Goal: Information Seeking & Learning: Learn about a topic

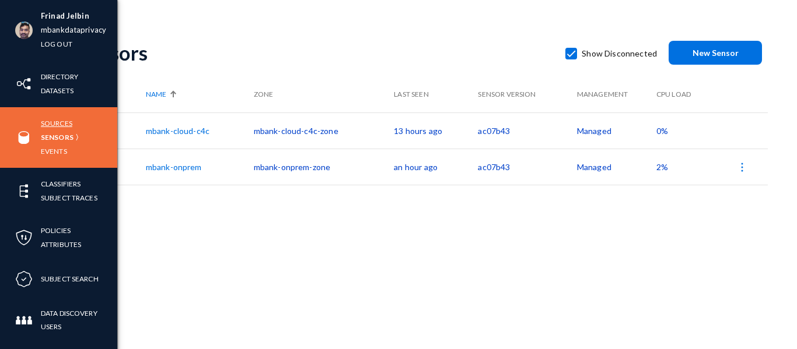
click at [58, 125] on link "Sources" at bounding box center [56, 123] width 31 height 13
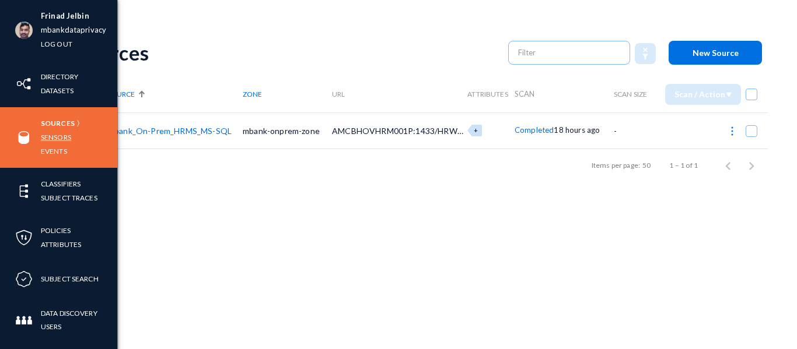
click at [58, 136] on link "Sensors" at bounding box center [56, 137] width 30 height 13
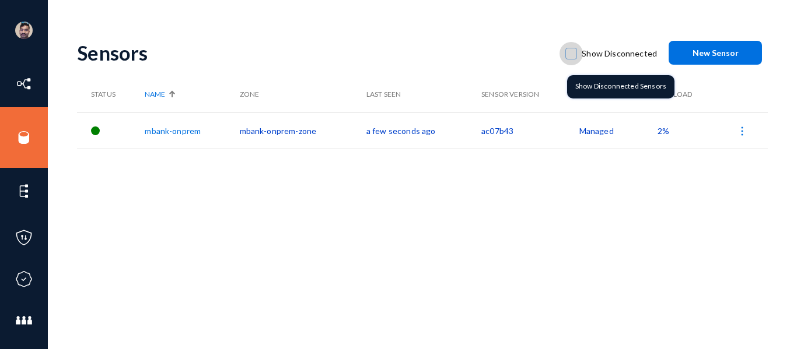
click at [568, 53] on span at bounding box center [571, 54] width 12 height 12
click at [570, 59] on input "Show Disconnected" at bounding box center [570, 59] width 1 height 1
checkbox input "true"
click at [572, 54] on span at bounding box center [571, 54] width 12 height 12
click at [571, 59] on input "Show Disconnected" at bounding box center [570, 59] width 1 height 1
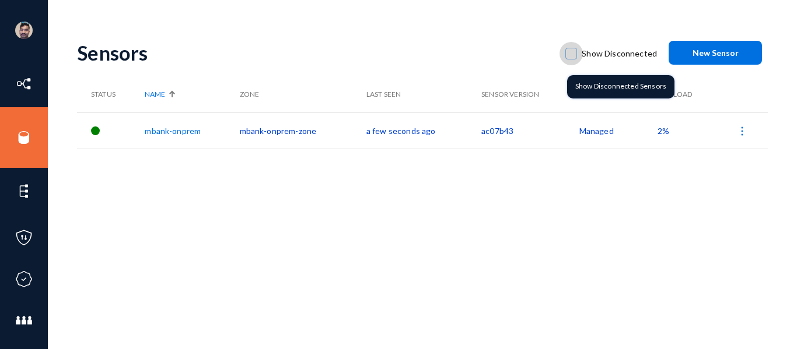
checkbox input "true"
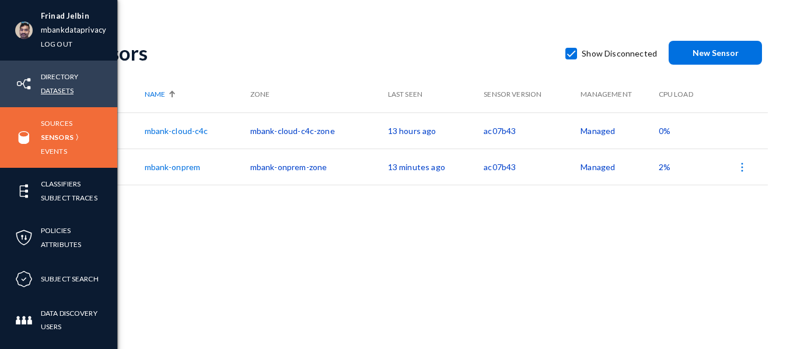
click at [54, 86] on link "Datasets" at bounding box center [57, 90] width 33 height 13
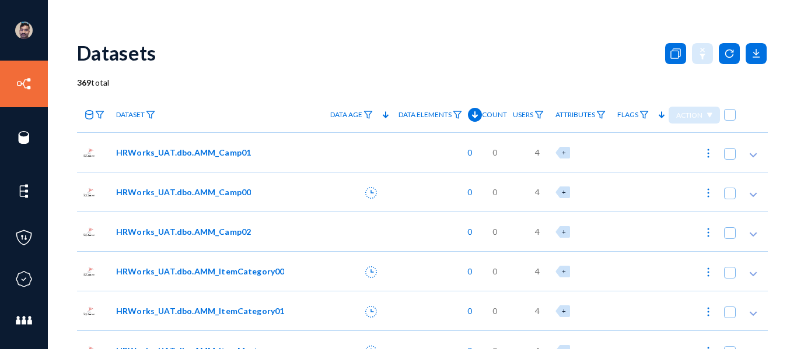
click at [177, 153] on span "HRWorks_UAT.dbo.AMM_Camp01" at bounding box center [183, 152] width 135 height 12
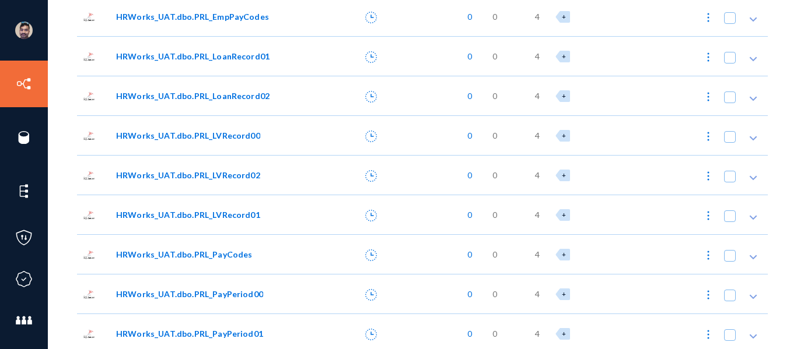
scroll to position [9270, 0]
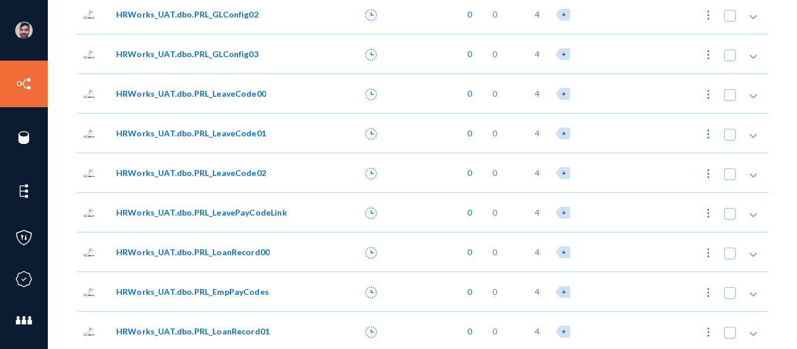
click at [392, 97] on div "0" at bounding box center [436, 93] width 89 height 40
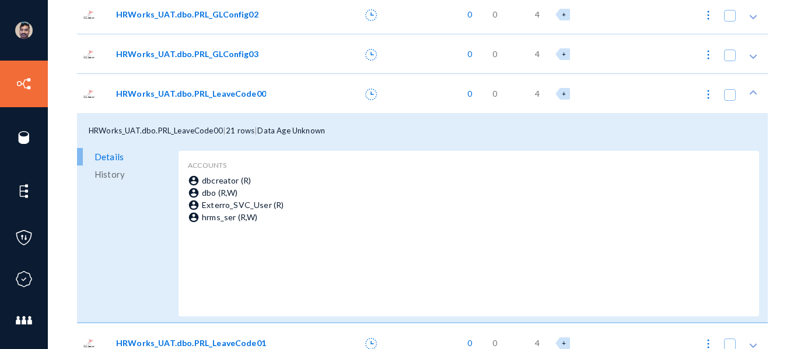
click at [399, 94] on div "0" at bounding box center [436, 93] width 89 height 40
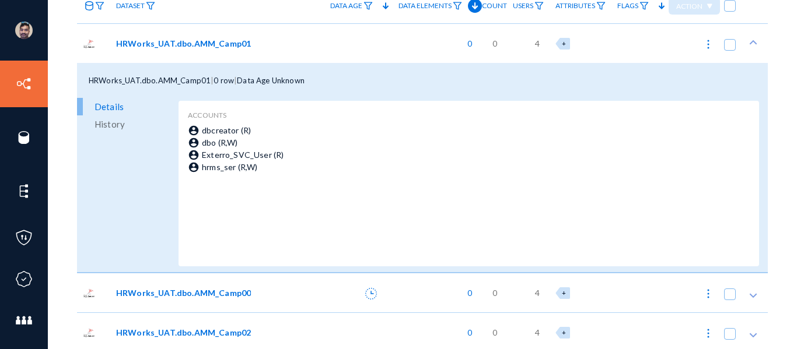
scroll to position [0, 0]
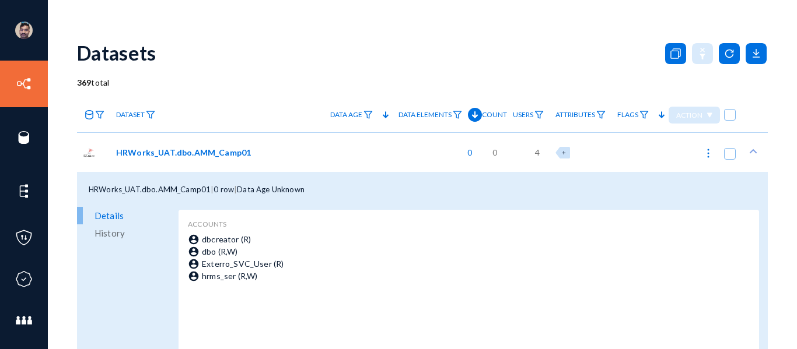
click at [408, 151] on div "0" at bounding box center [436, 152] width 89 height 40
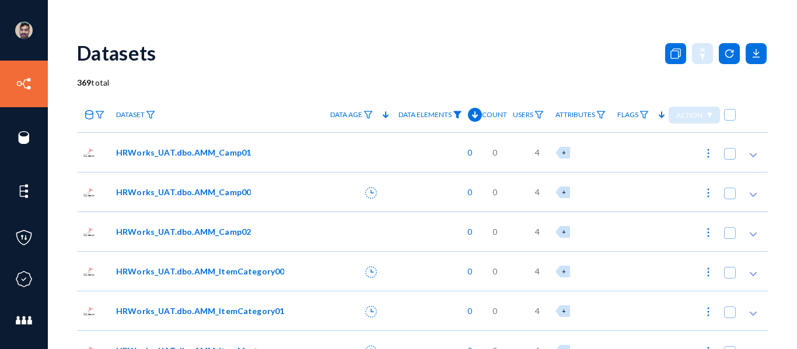
click at [453, 115] on img at bounding box center [457, 115] width 9 height 8
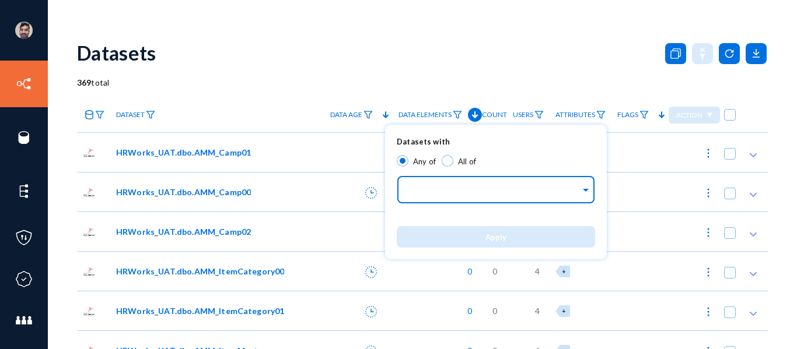
click at [433, 188] on input "text" at bounding box center [493, 191] width 174 height 11
click at [425, 194] on input "text" at bounding box center [493, 191] width 174 height 11
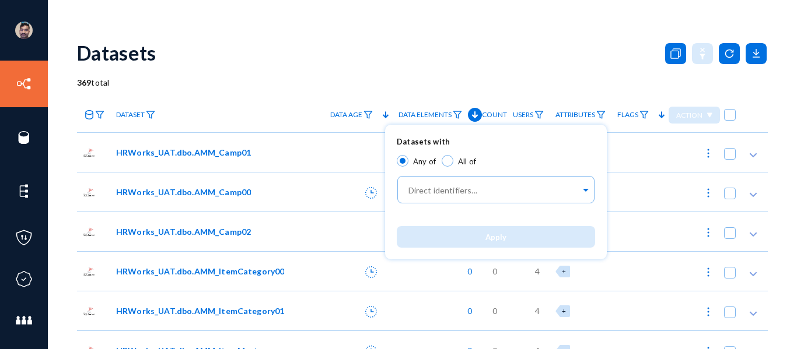
click at [348, 44] on div at bounding box center [398, 174] width 797 height 349
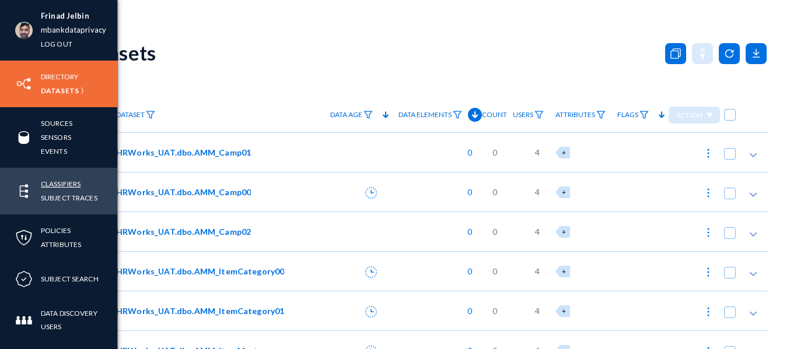
click at [69, 178] on link "Classifiers" at bounding box center [61, 183] width 40 height 13
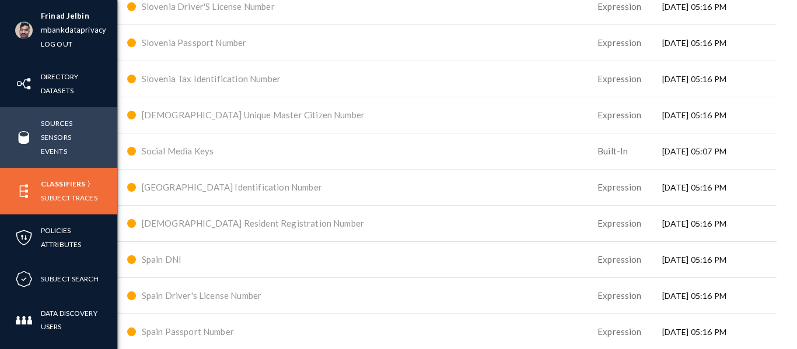
scroll to position [6021, 0]
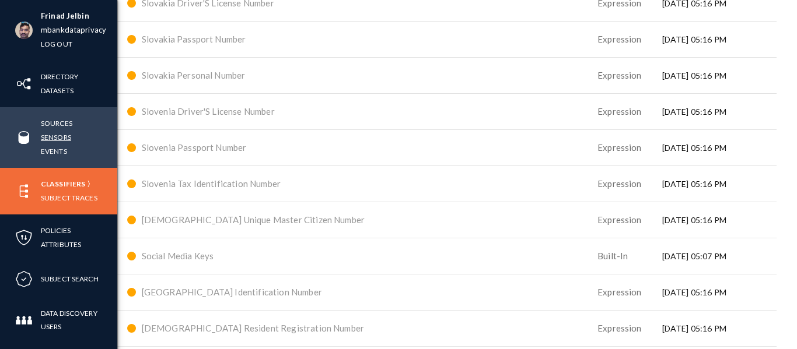
click at [59, 132] on link "Sensors" at bounding box center [56, 137] width 30 height 13
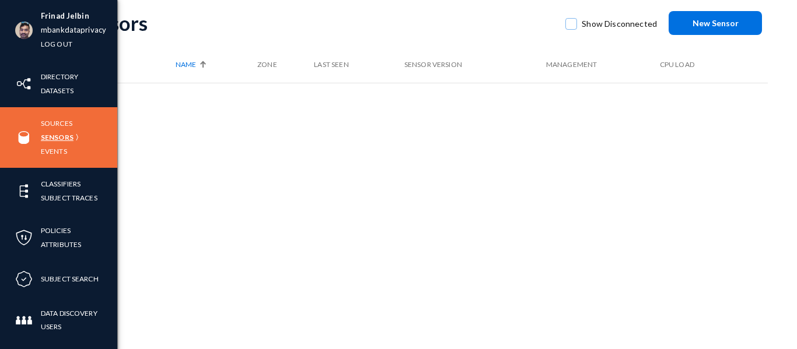
scroll to position [30, 0]
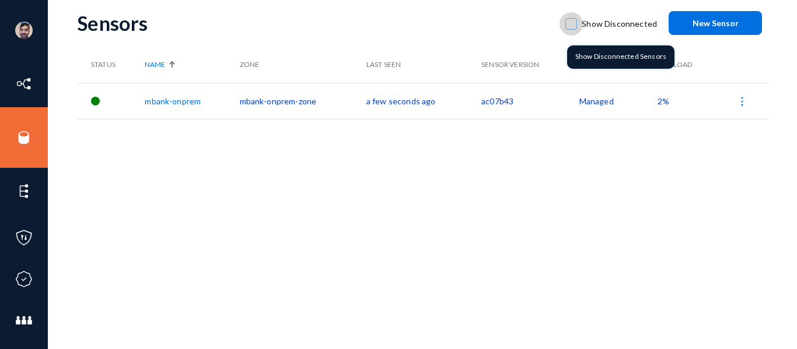
click at [569, 24] on span at bounding box center [571, 24] width 12 height 12
click at [570, 29] on input "Show Disconnected" at bounding box center [570, 29] width 1 height 1
checkbox input "true"
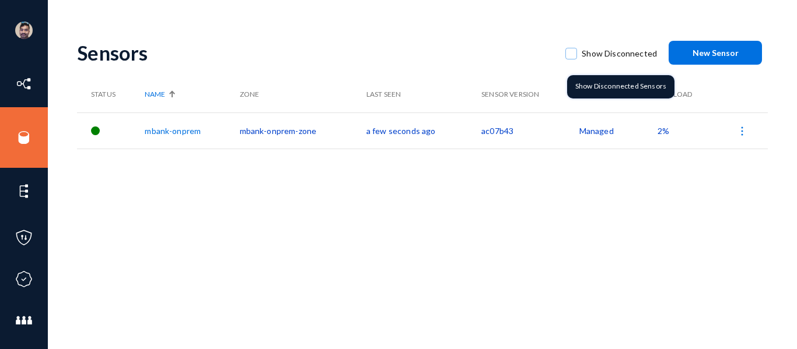
click at [570, 57] on span at bounding box center [571, 54] width 12 height 12
click at [570, 59] on input "Show Disconnected" at bounding box center [570, 59] width 1 height 1
checkbox input "true"
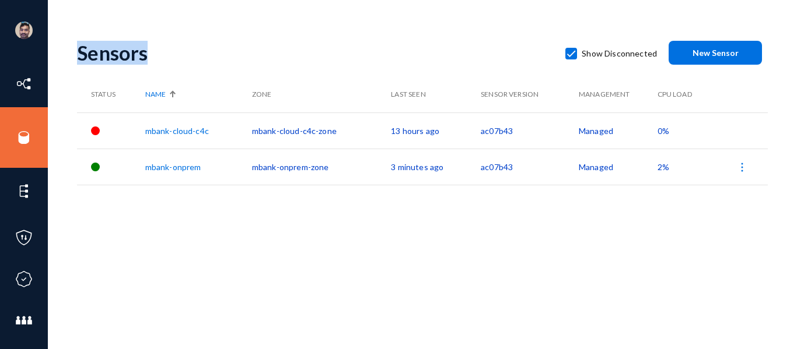
drag, startPoint x: 72, startPoint y: 50, endPoint x: 163, endPoint y: 57, distance: 91.2
click at [163, 57] on div "Frinad Jelbin mbankdataprivacy Log out Directory Datasets Sources Sensors Event…" at bounding box center [398, 174] width 797 height 349
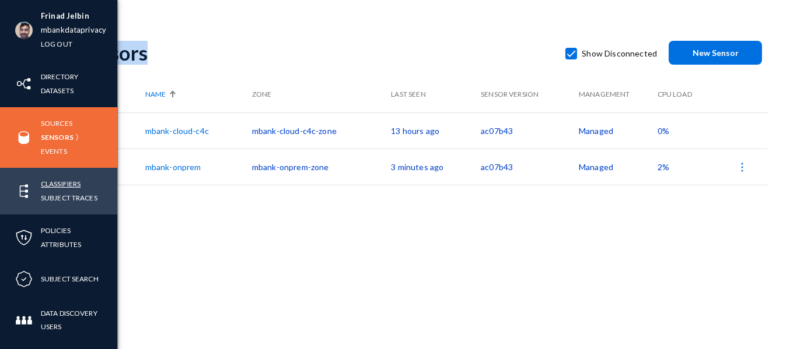
click at [46, 186] on link "Classifiers" at bounding box center [61, 183] width 40 height 13
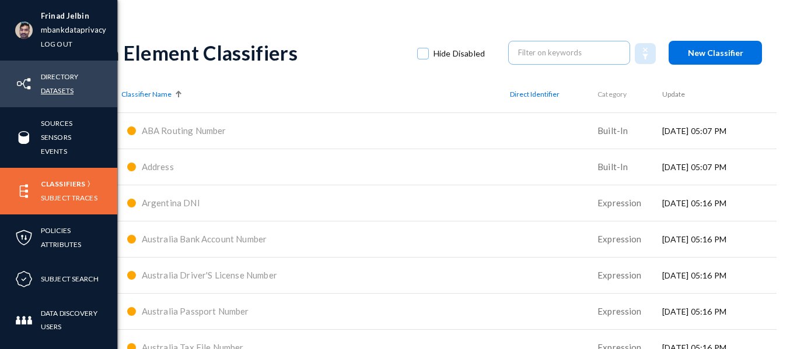
click at [64, 86] on link "Datasets" at bounding box center [57, 90] width 33 height 13
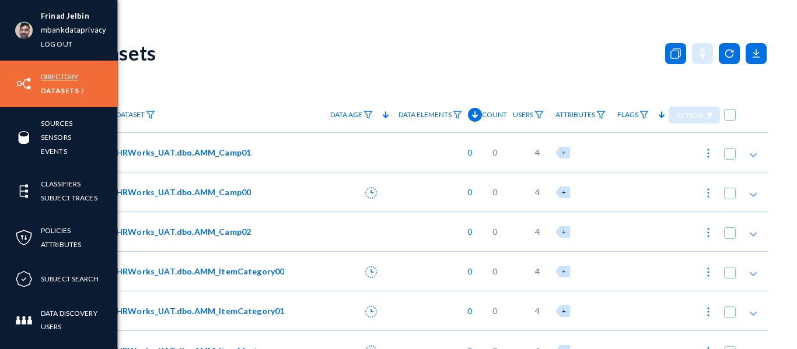
click at [54, 75] on link "Directory" at bounding box center [59, 76] width 37 height 13
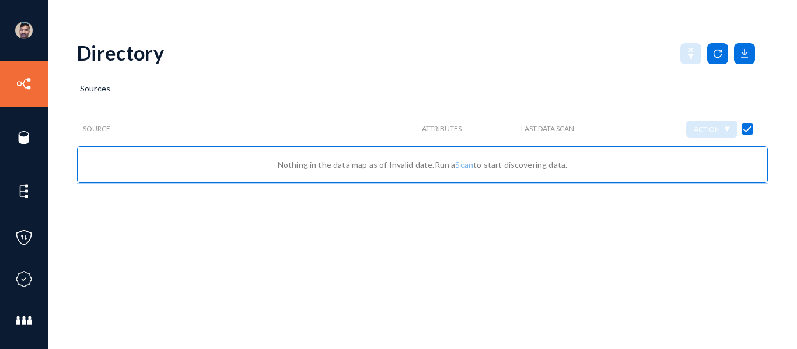
checkbox input "false"
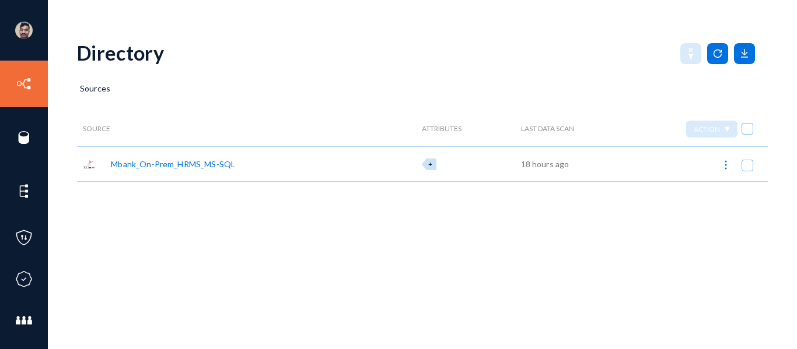
click at [127, 166] on div "Mbank_On-Prem_HRMS_MS-SQL" at bounding box center [173, 164] width 124 height 12
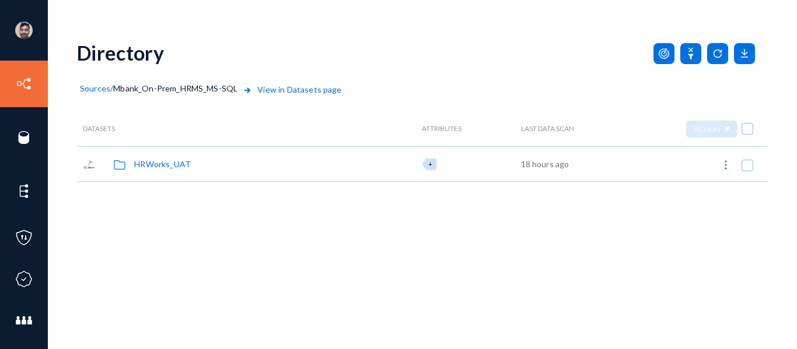
click at [160, 163] on div "HRWorks_UAT" at bounding box center [162, 164] width 57 height 12
click at [143, 164] on div "dbo" at bounding box center [141, 164] width 14 height 12
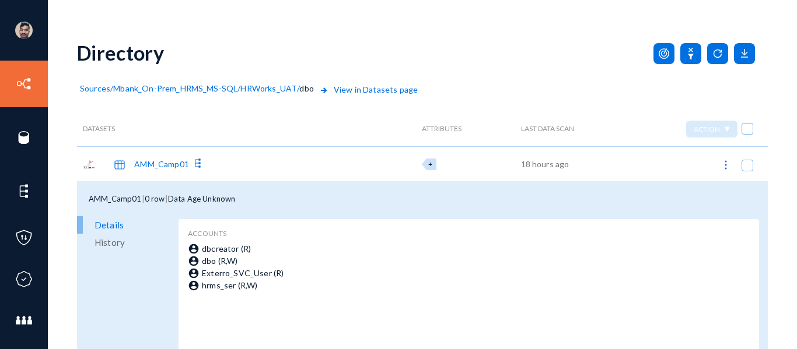
click at [166, 87] on span "Mbank_On-Prem_HRMS_MS-SQL" at bounding box center [175, 88] width 124 height 10
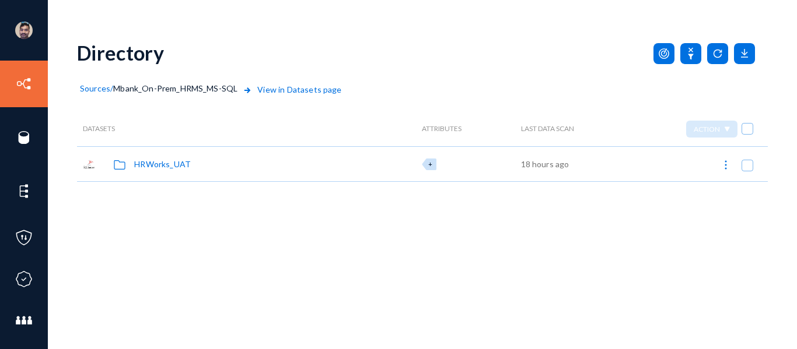
click at [149, 162] on div "HRWorks_UAT" at bounding box center [162, 164] width 57 height 12
click at [141, 165] on div "dbo" at bounding box center [141, 164] width 14 height 12
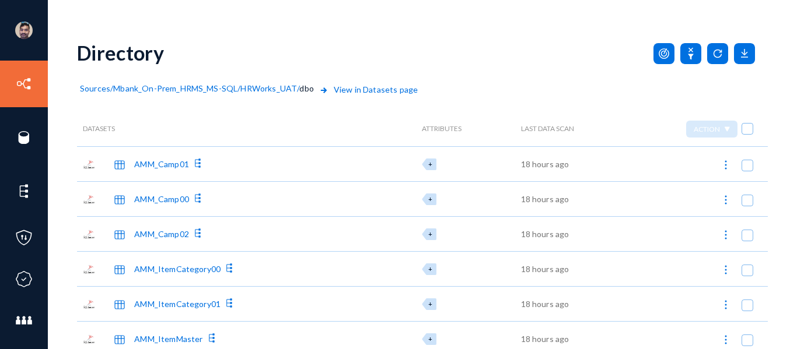
click at [139, 165] on div "AMM_Camp01" at bounding box center [161, 164] width 55 height 12
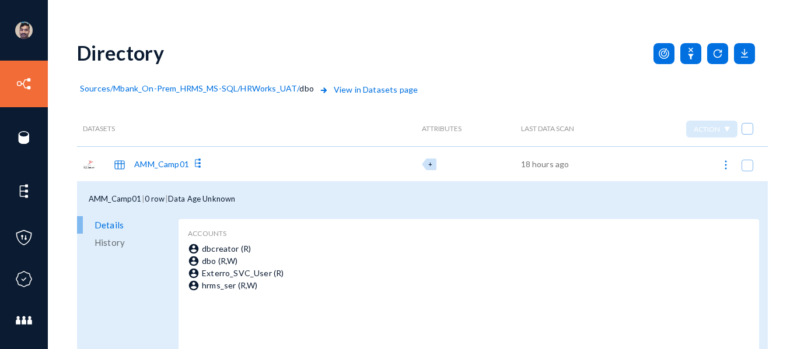
drag, startPoint x: 86, startPoint y: 198, endPoint x: 149, endPoint y: 200, distance: 63.0
click at [149, 200] on div "AMM_Camp01 | 0 row | Data Age Unknown" at bounding box center [422, 198] width 690 height 35
click at [283, 200] on div "AMM_Camp01 | 0 row | Data Age Unknown" at bounding box center [422, 198] width 690 height 35
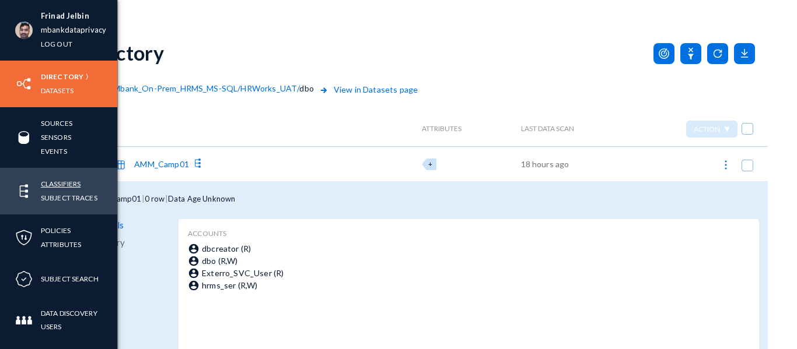
click at [56, 183] on link "Classifiers" at bounding box center [61, 183] width 40 height 13
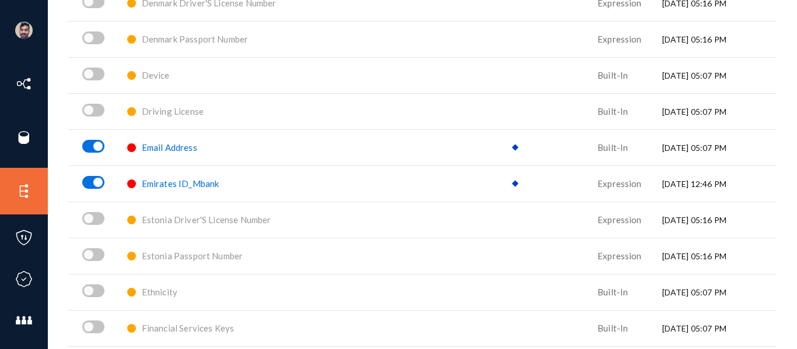
scroll to position [1831, 0]
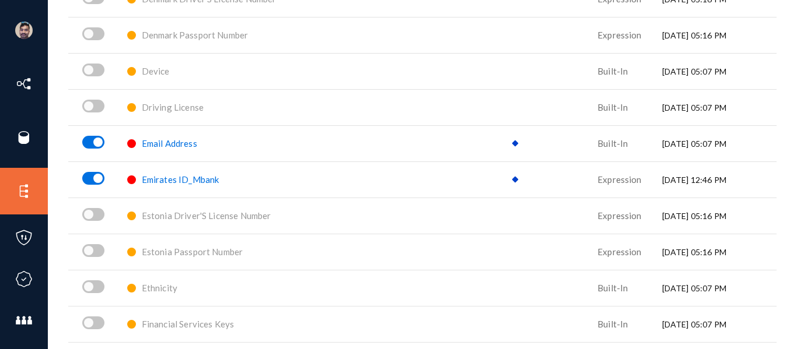
click at [171, 181] on span "Emirates ID_Mbank" at bounding box center [181, 179] width 78 height 10
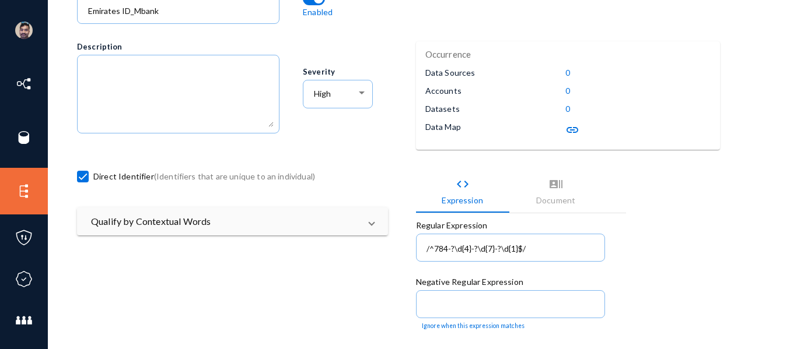
scroll to position [120, 0]
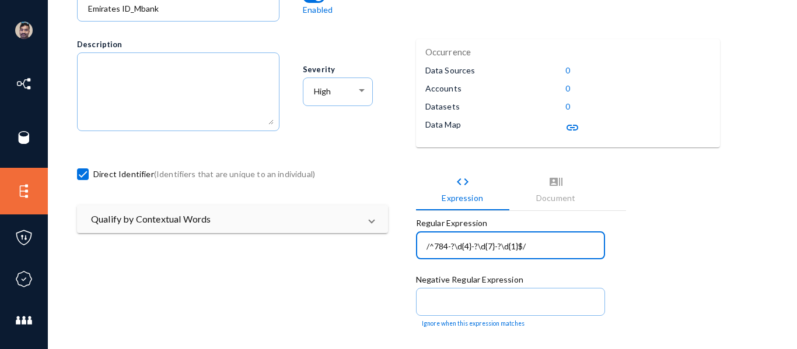
drag, startPoint x: 544, startPoint y: 246, endPoint x: 402, endPoint y: 224, distance: 143.4
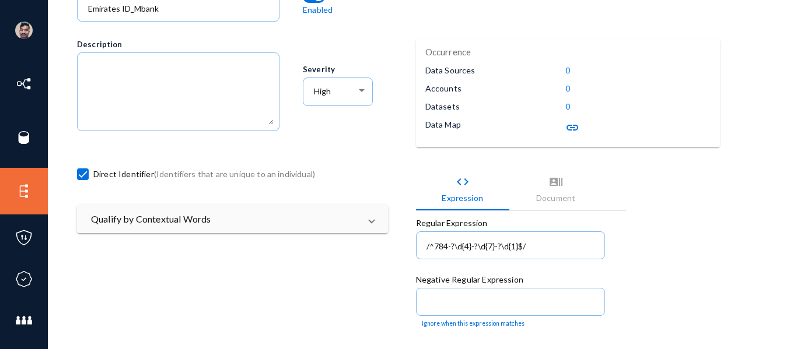
click at [398, 171] on div "Direct Identifier (Identifiers that are unique to an individual)" at bounding box center [246, 177] width 338 height 56
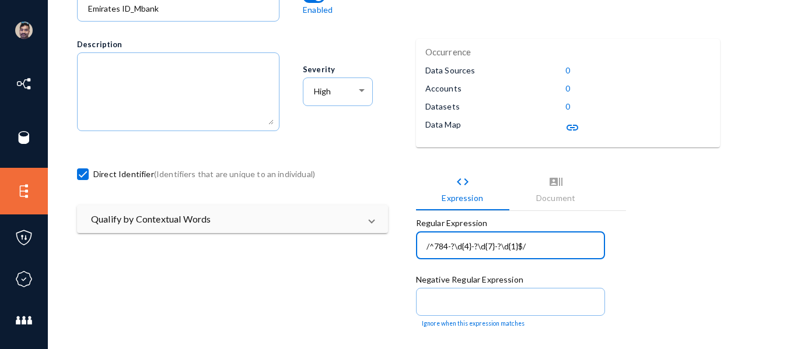
drag, startPoint x: 549, startPoint y: 244, endPoint x: 400, endPoint y: 248, distance: 148.8
click at [692, 214] on div "code Expression recent_actors Document Regular Expression /^784-?\d{4}-?\d{7}-?…" at bounding box center [585, 346] width 338 height 394
drag, startPoint x: 433, startPoint y: 245, endPoint x: 535, endPoint y: 250, distance: 101.6
click at [535, 250] on input "/^784-?\d{4}-?\d{7}-?\d{1}$/" at bounding box center [512, 246] width 172 height 10
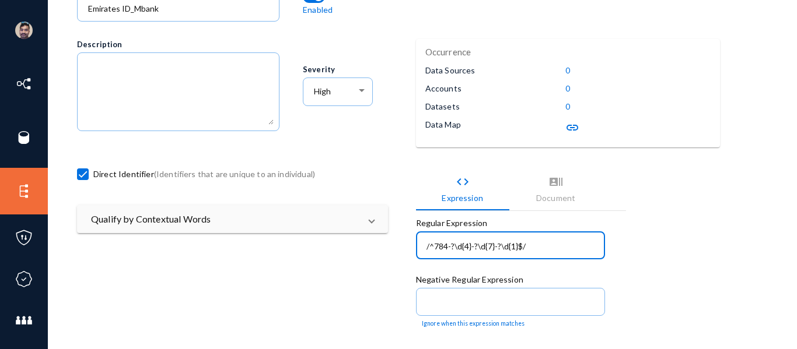
click at [535, 250] on input "/^784-?\d{4}-?\d{7}-?\d{1}$/" at bounding box center [512, 246] width 172 height 10
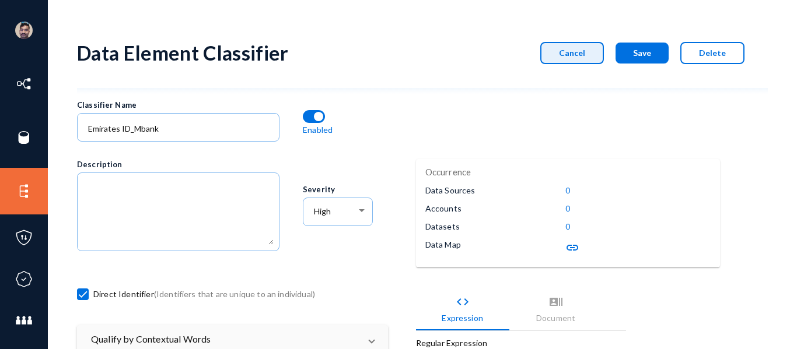
click at [564, 45] on button "Cancel" at bounding box center [572, 53] width 64 height 22
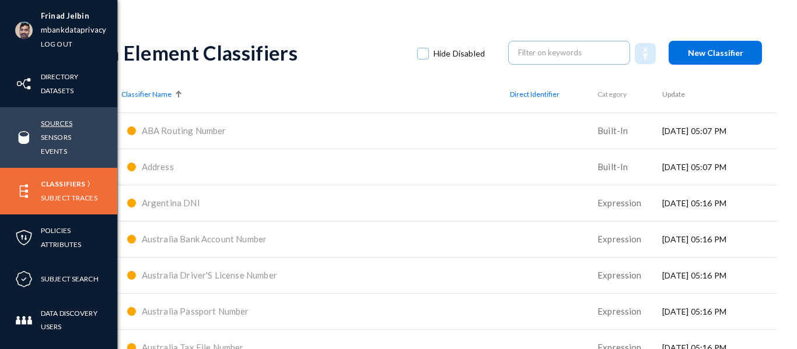
click at [54, 124] on link "Sources" at bounding box center [56, 123] width 31 height 13
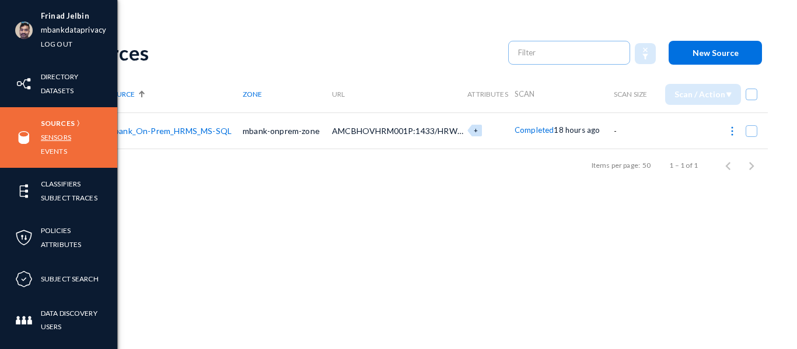
click at [60, 138] on link "Sensors" at bounding box center [56, 137] width 30 height 13
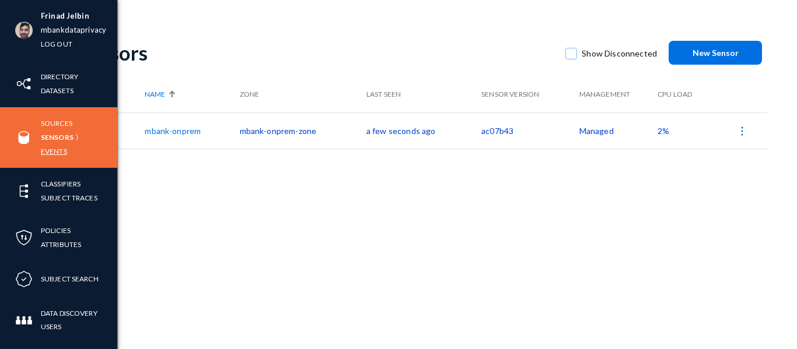
click at [55, 152] on link "Events" at bounding box center [54, 151] width 26 height 13
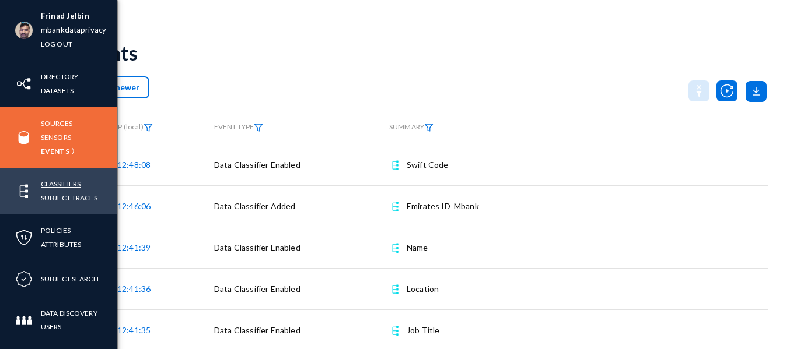
click at [59, 185] on link "Classifiers" at bounding box center [61, 183] width 40 height 13
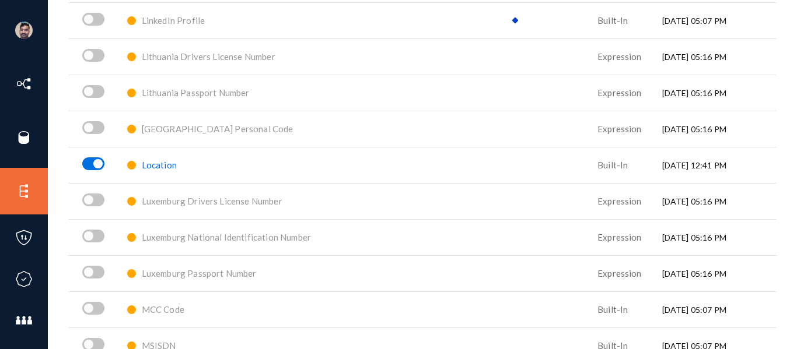
scroll to position [4304, 0]
click at [169, 167] on span "Location" at bounding box center [159, 165] width 35 height 10
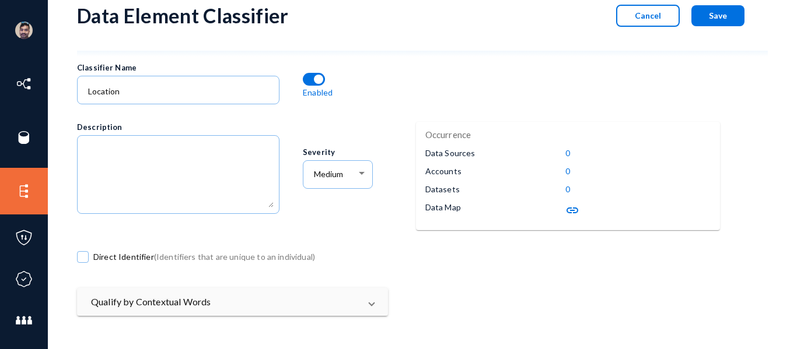
scroll to position [36, 0]
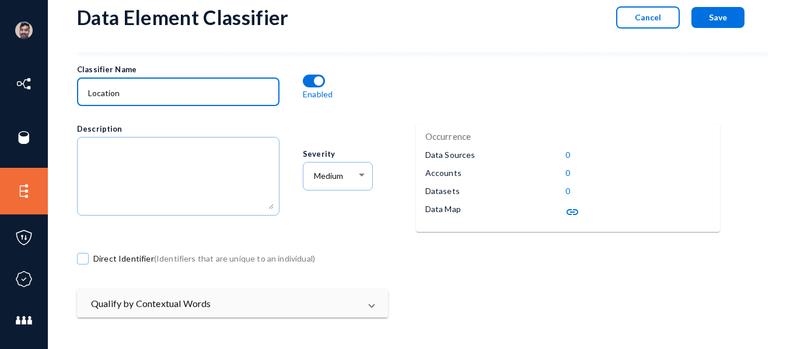
drag, startPoint x: 128, startPoint y: 94, endPoint x: 52, endPoint y: 85, distance: 77.0
click at [52, 85] on div "Frinad Jelbin mbankdataprivacy Log out Directory Datasets Sources Sensors Event…" at bounding box center [398, 174] width 797 height 349
drag, startPoint x: 573, startPoint y: 149, endPoint x: 562, endPoint y: 152, distance: 11.3
click at [562, 139] on div "Occurrence Data Sources 0 Accounts 0 Datasets 0 Data Map link" at bounding box center [565, 139] width 268 height 0
drag, startPoint x: 570, startPoint y: 190, endPoint x: 549, endPoint y: 190, distance: 21.6
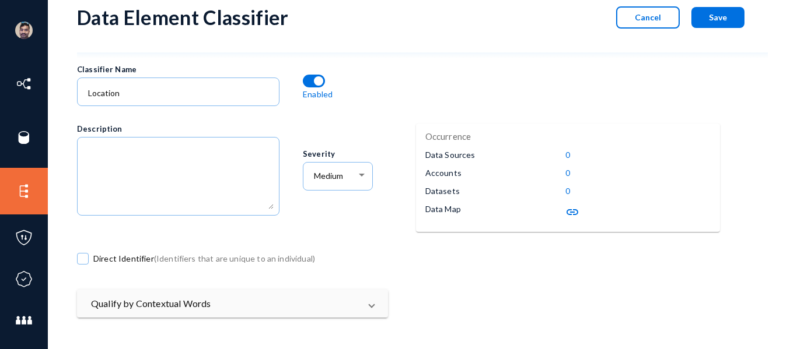
click at [549, 139] on div "Occurrence Data Sources 0 Accounts 0 Datasets 0 Data Map link" at bounding box center [565, 139] width 268 height 0
click at [570, 211] on mat-icon "link" at bounding box center [572, 212] width 14 height 14
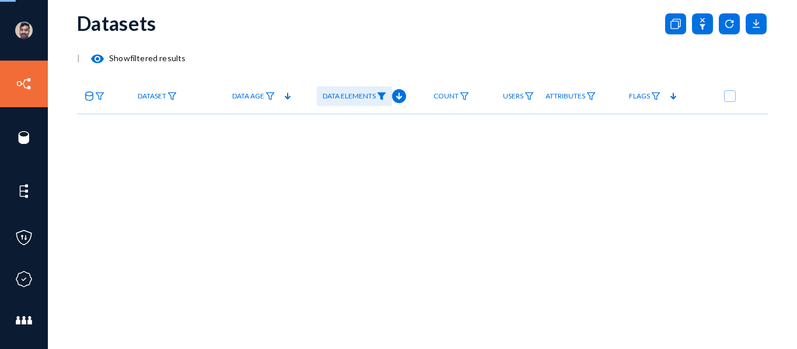
scroll to position [30, 0]
checkbox input "true"
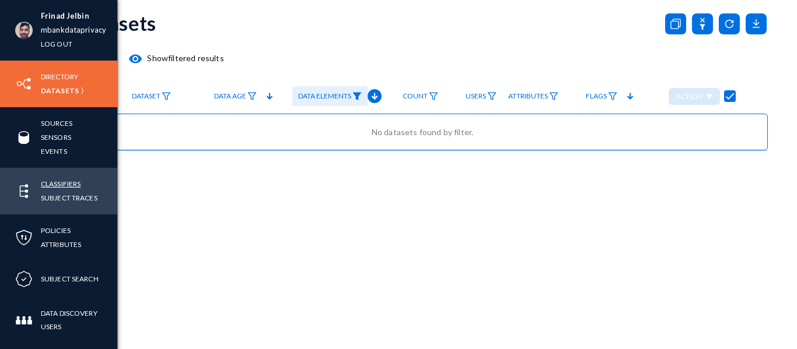
click at [69, 187] on link "Classifiers" at bounding box center [61, 183] width 40 height 13
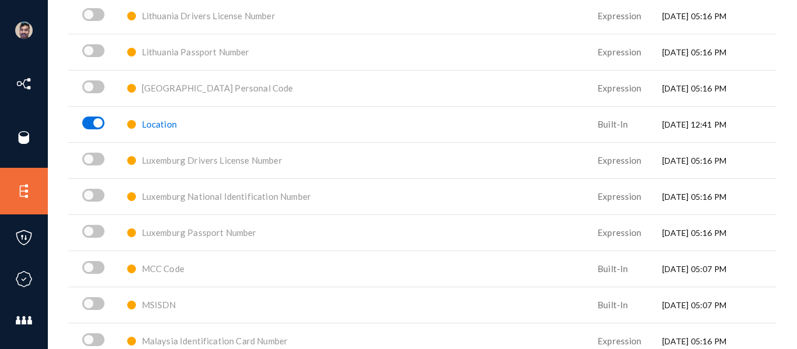
scroll to position [4344, 0]
click at [169, 125] on span "Location" at bounding box center [159, 125] width 35 height 10
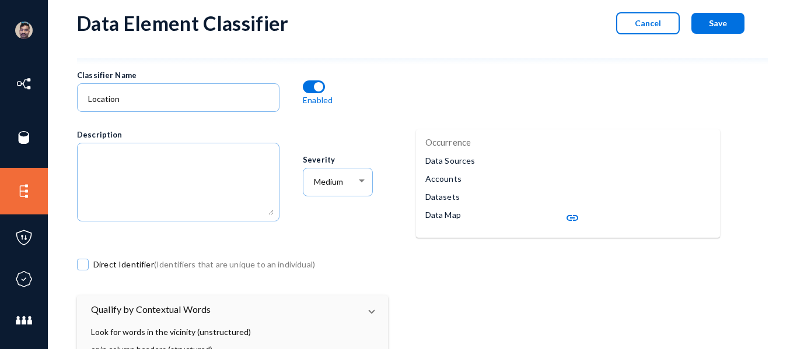
scroll to position [322, 0]
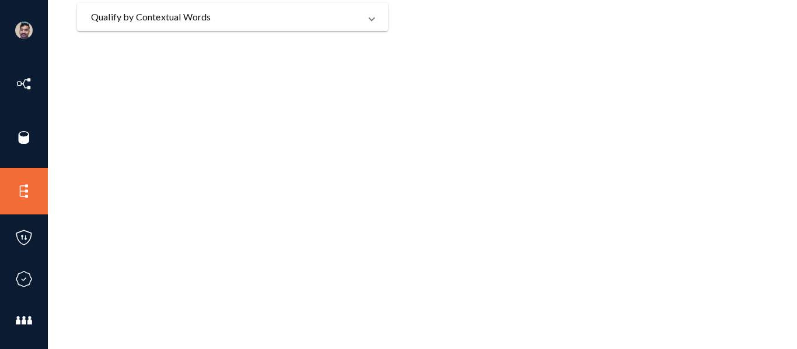
click at [209, 12] on mat-panel-title "Qualify by Contextual Words" at bounding box center [225, 17] width 269 height 14
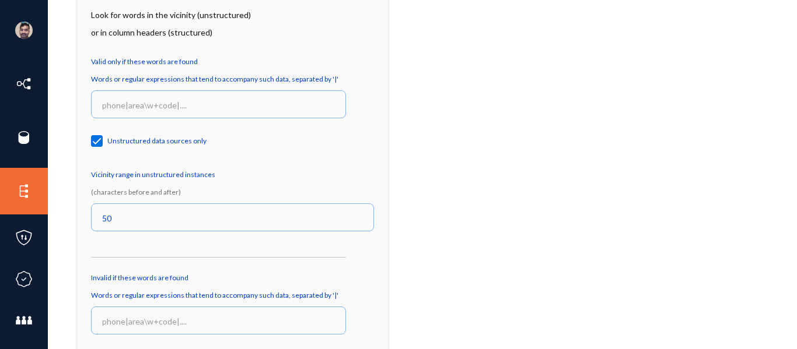
scroll to position [355, 0]
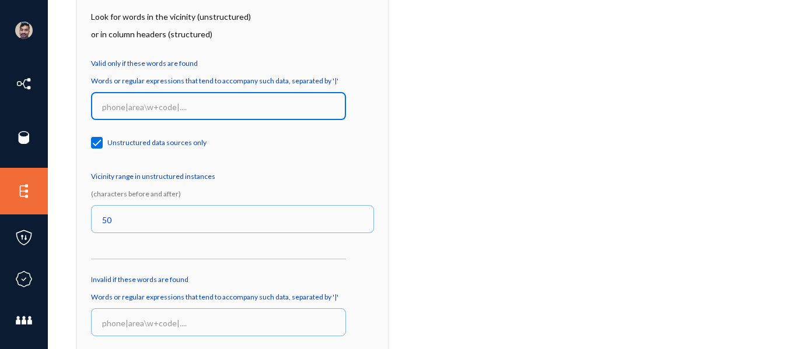
click at [200, 102] on input at bounding box center [221, 107] width 238 height 10
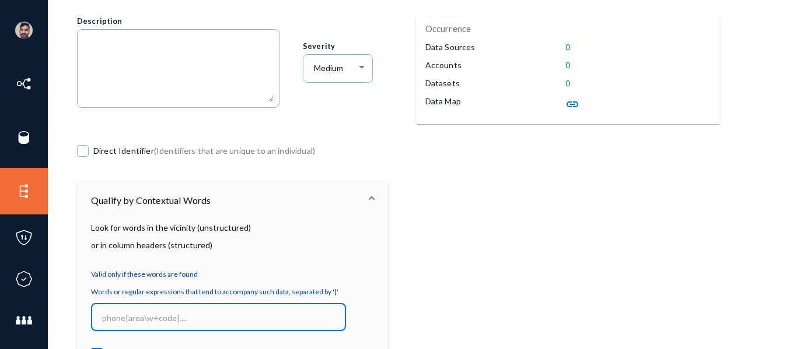
scroll to position [123, 0]
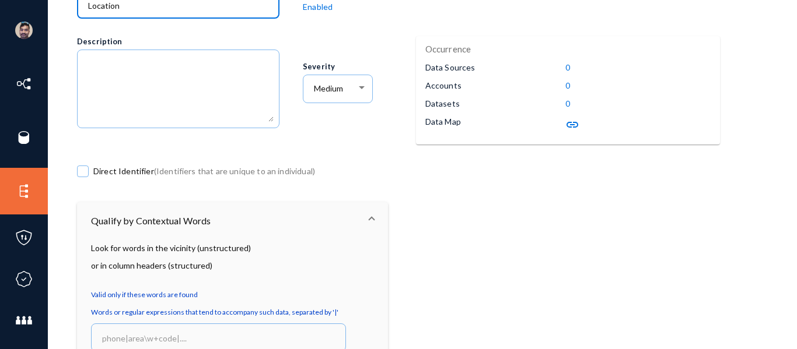
drag, startPoint x: 134, startPoint y: 6, endPoint x: 54, endPoint y: -13, distance: 82.2
click at [54, 0] on html "Frinad Jelbin mbankdataprivacy Log out Directory Datasets Sources Sensors Event…" at bounding box center [398, 174] width 797 height 349
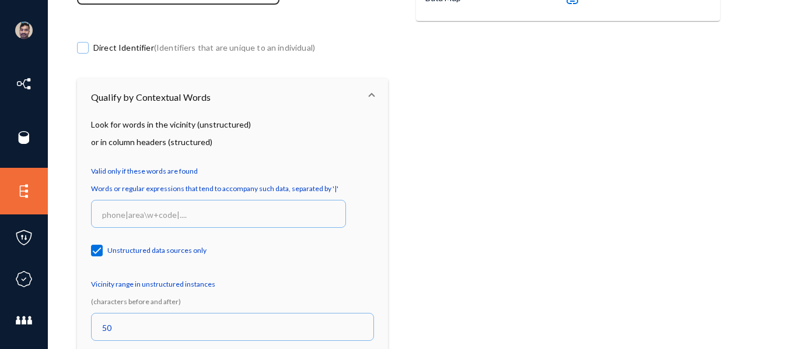
scroll to position [248, 0]
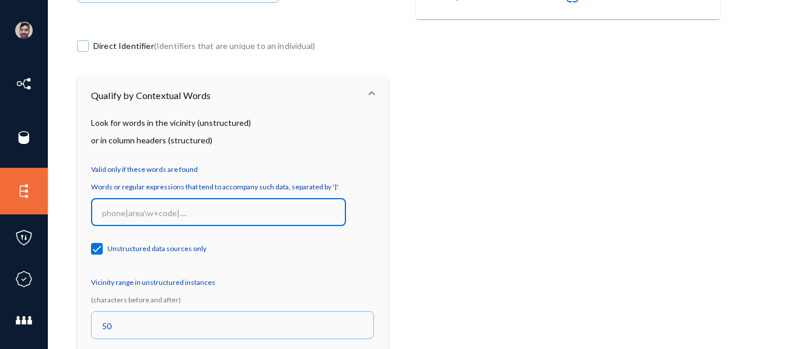
click at [128, 209] on input at bounding box center [221, 213] width 238 height 10
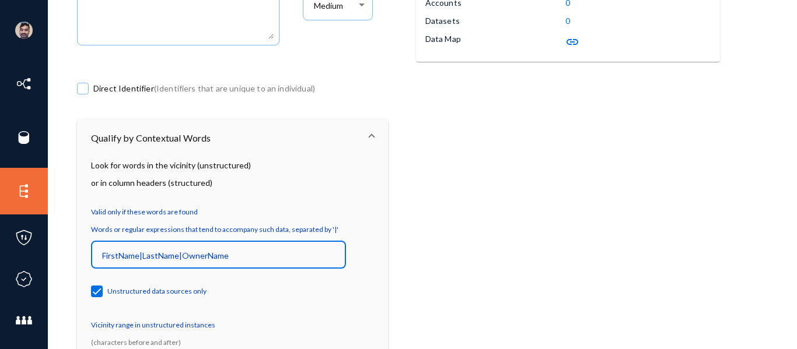
scroll to position [199, 0]
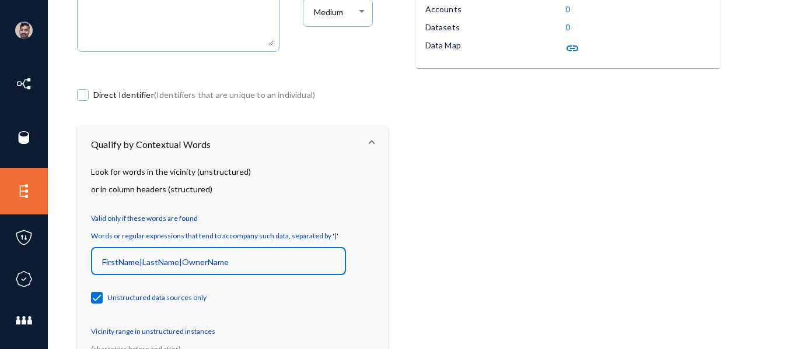
drag, startPoint x: 103, startPoint y: 259, endPoint x: 133, endPoint y: 258, distance: 29.7
click at [133, 258] on input "FirstName|LastName|OwnerName" at bounding box center [221, 262] width 238 height 10
drag, startPoint x: 237, startPoint y: 263, endPoint x: 182, endPoint y: 262, distance: 55.4
click at [182, 262] on input "FirstName|LastName|OwnerName" at bounding box center [221, 262] width 238 height 10
click at [233, 262] on input "FirstName|LastName|OwnerName" at bounding box center [221, 262] width 238 height 10
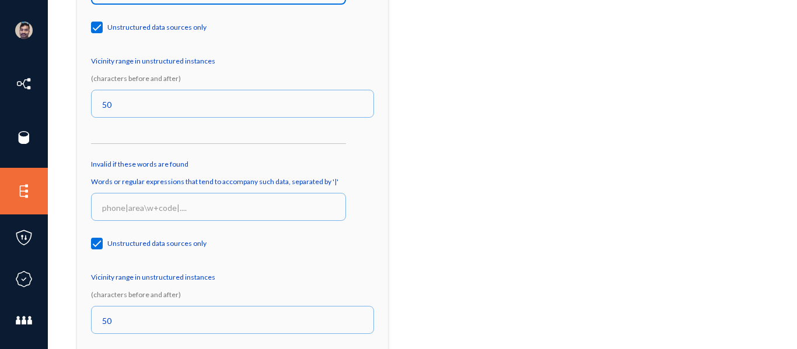
scroll to position [483, 0]
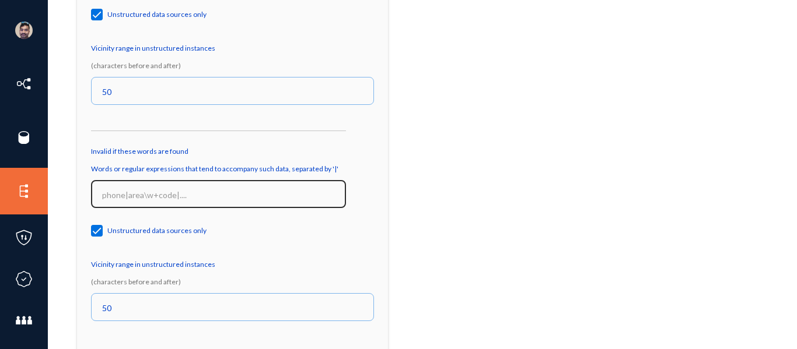
type input "FirstName|LastName|OwnerName"
click at [137, 194] on input at bounding box center [221, 195] width 238 height 10
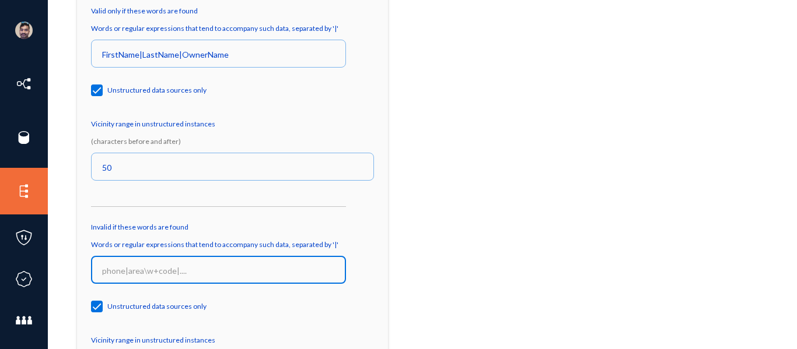
scroll to position [408, 0]
type input "EmployeeName"
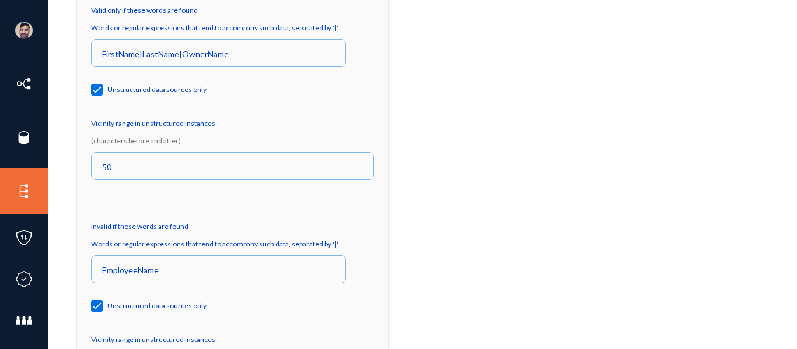
click at [307, 216] on div "Look for words in the vicinity (unstructured) or in column headers (structured)…" at bounding box center [232, 193] width 311 height 476
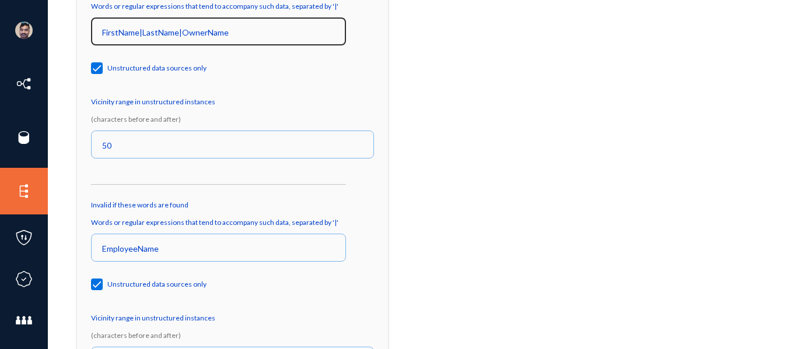
scroll to position [430, 0]
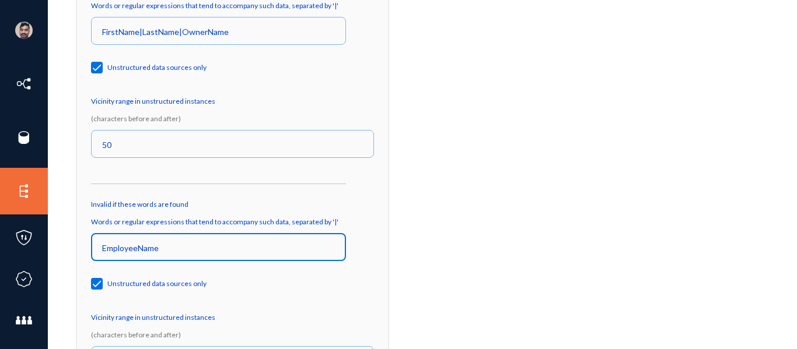
drag, startPoint x: 171, startPoint y: 248, endPoint x: 95, endPoint y: 245, distance: 75.9
click at [95, 245] on div "EmployeeName" at bounding box center [218, 246] width 255 height 30
click at [167, 249] on input "EmployeeName" at bounding box center [221, 248] width 238 height 10
drag, startPoint x: 167, startPoint y: 249, endPoint x: 73, endPoint y: 242, distance: 94.7
click at [73, 242] on div "Frinad Jelbin mbankdataprivacy Log out Directory Datasets Sources Sensors Event…" at bounding box center [398, 174] width 797 height 349
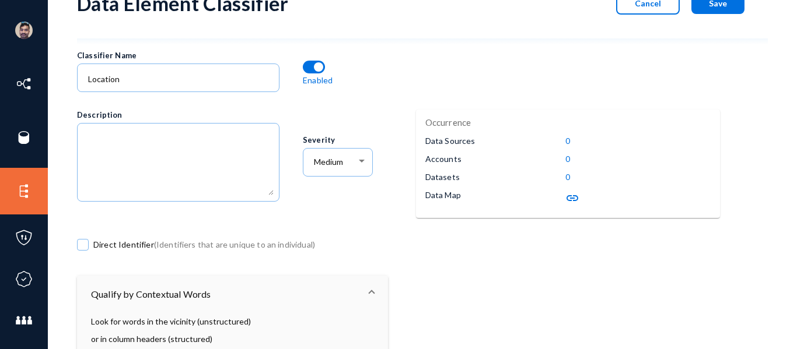
scroll to position [0, 0]
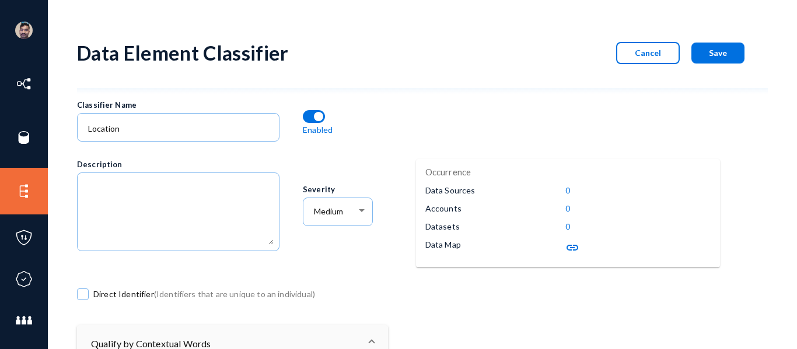
click at [634, 50] on span "Cancel" at bounding box center [647, 53] width 26 height 10
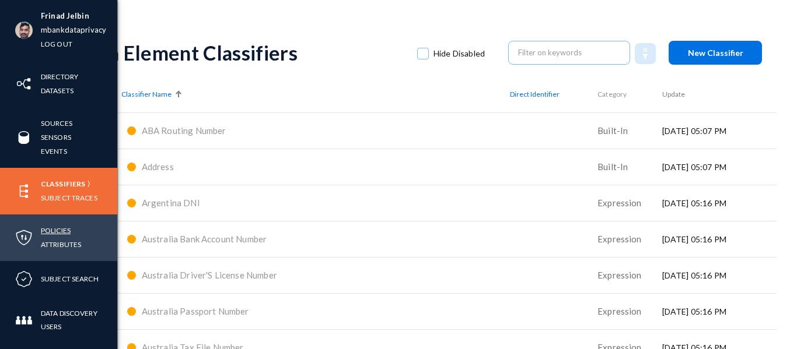
click at [55, 230] on link "Policies" at bounding box center [56, 230] width 30 height 13
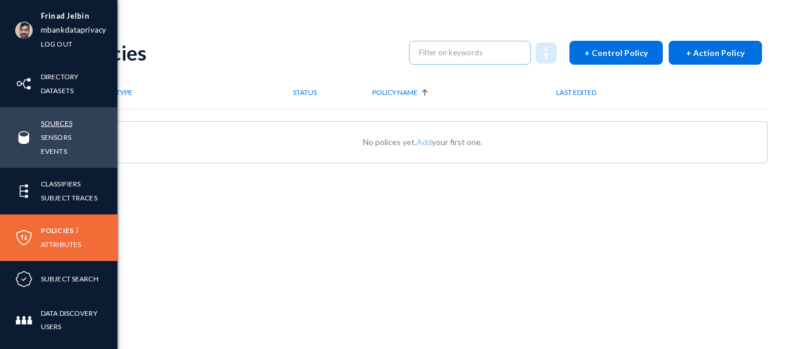
click at [54, 127] on link "Sources" at bounding box center [56, 123] width 31 height 13
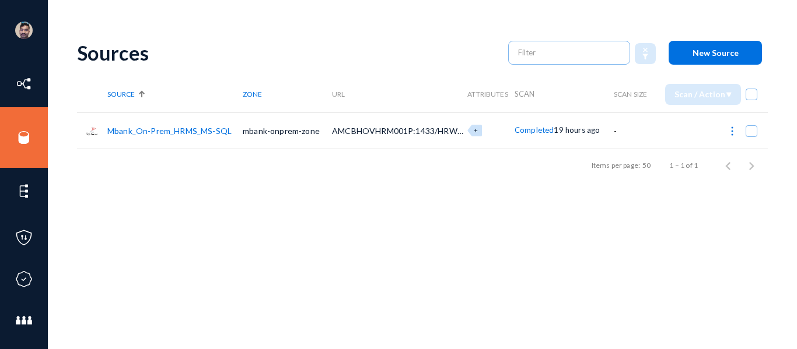
click at [163, 134] on link "Mbank_On-Prem_HRMS_MS-SQL" at bounding box center [169, 131] width 124 height 10
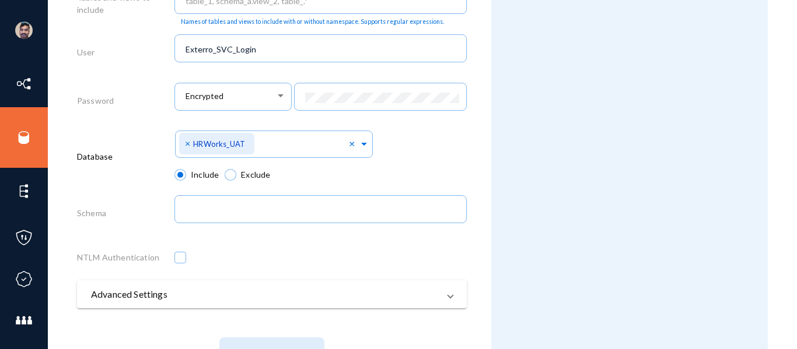
scroll to position [665, 0]
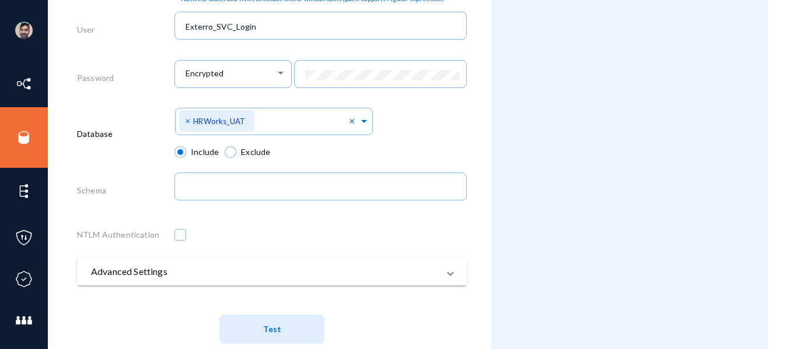
drag, startPoint x: 122, startPoint y: 131, endPoint x: 62, endPoint y: 135, distance: 60.2
click at [62, 135] on div "Frinad Jelbin mbankdataprivacy Log out Directory Datasets Sources Sensors Event…" at bounding box center [398, 174] width 797 height 349
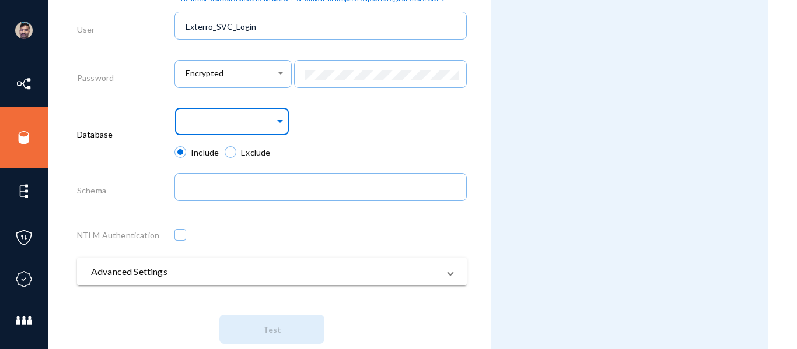
click at [278, 120] on span at bounding box center [280, 120] width 10 height 12
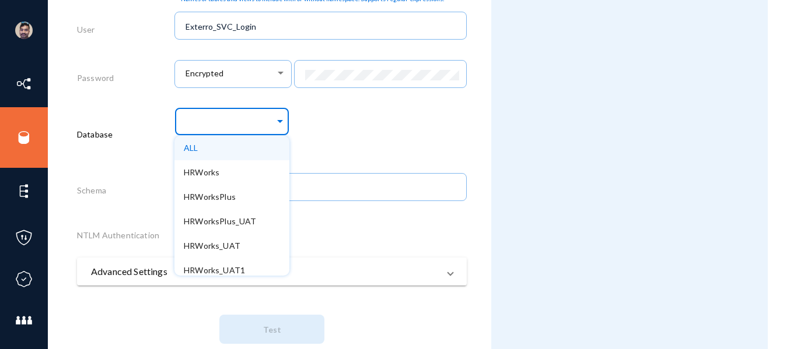
click at [204, 146] on div "ALL" at bounding box center [231, 148] width 115 height 24
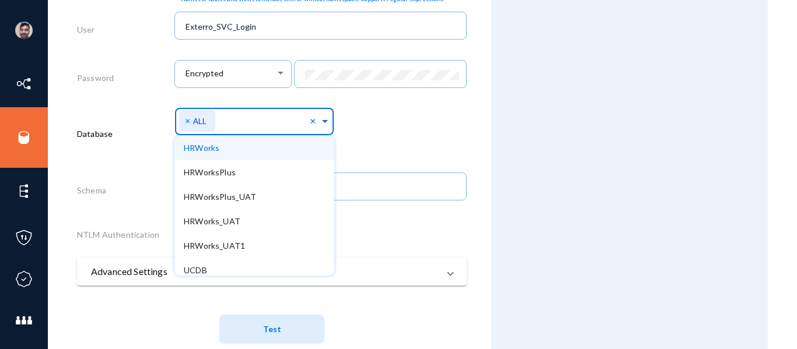
click at [421, 123] on div "Select Namespace × ALL × HRWorks HRWorksPlus HRWorksPlus_UAT HRWorks_UAT HRWork…" at bounding box center [320, 124] width 292 height 41
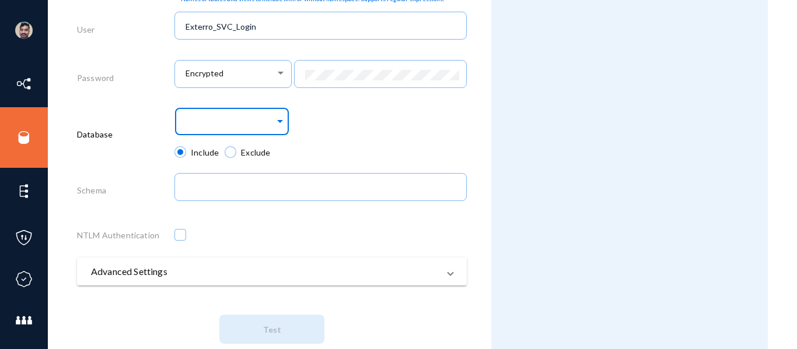
click at [275, 120] on span at bounding box center [280, 120] width 10 height 12
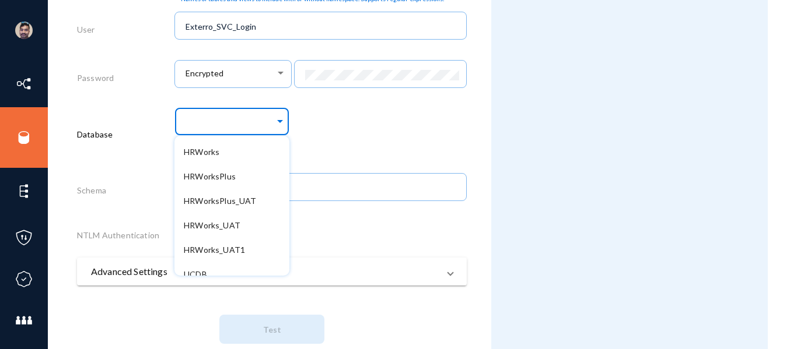
scroll to position [4, 0]
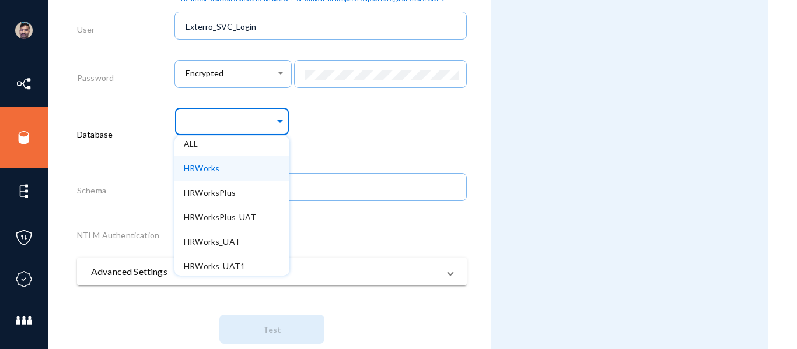
click at [208, 167] on span "HRWorks" at bounding box center [202, 168] width 36 height 10
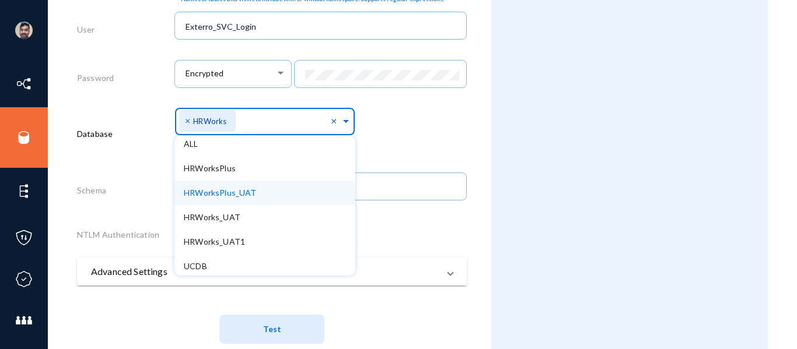
click at [214, 190] on span "HRWorksPlus_UAT" at bounding box center [220, 193] width 72 height 10
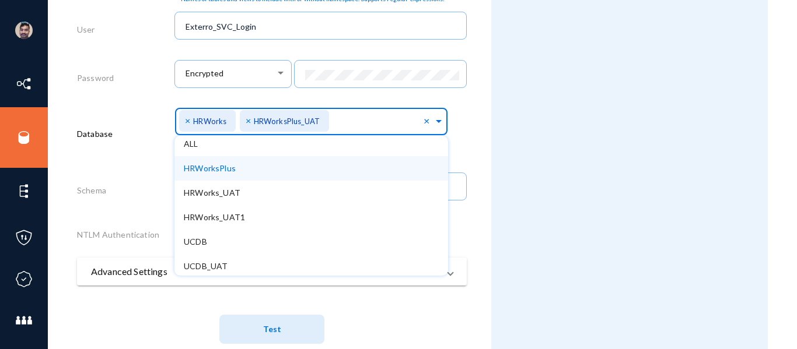
click at [221, 170] on span "HRWorksPlus" at bounding box center [210, 168] width 52 height 10
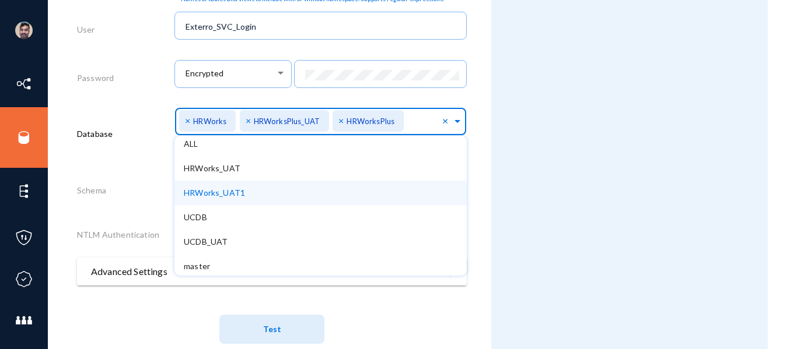
click at [220, 187] on div "HRWorks_UAT1" at bounding box center [320, 193] width 292 height 24
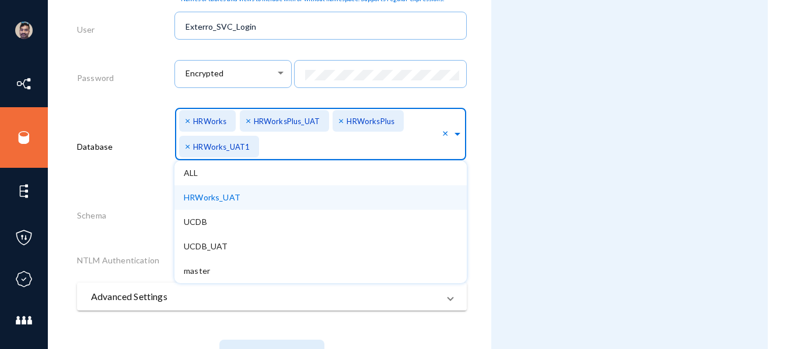
scroll to position [0, 0]
click at [201, 195] on span "HRWorks_UAT" at bounding box center [212, 197] width 57 height 10
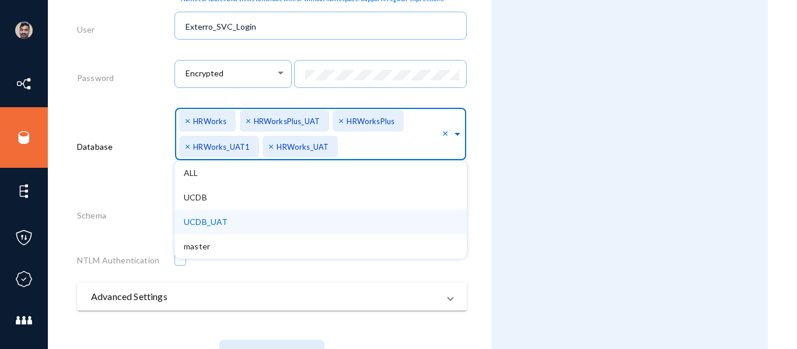
click at [202, 216] on div "UCDB_UAT" at bounding box center [320, 222] width 292 height 24
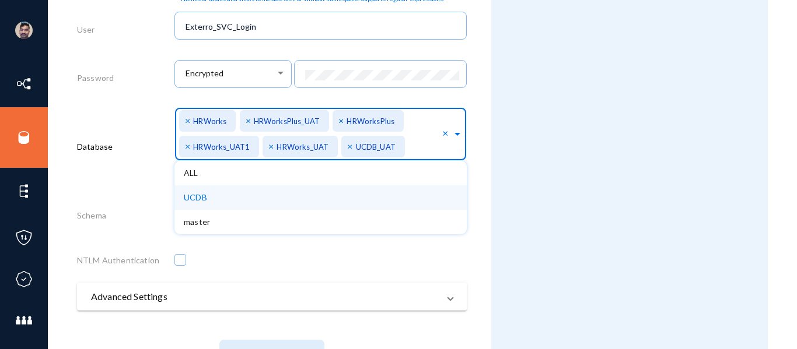
click at [125, 173] on div "Database" at bounding box center [125, 148] width 97 height 89
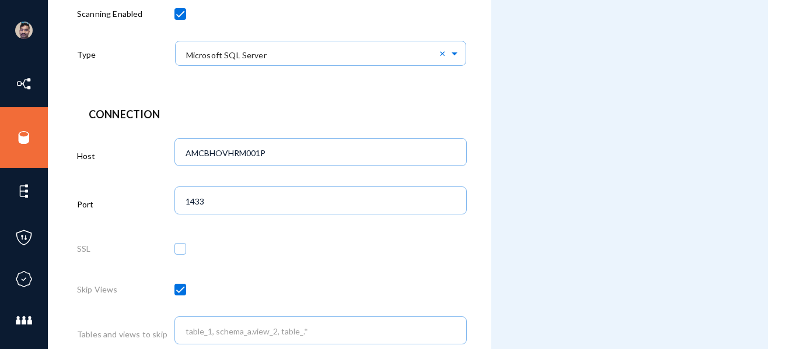
scroll to position [264, 0]
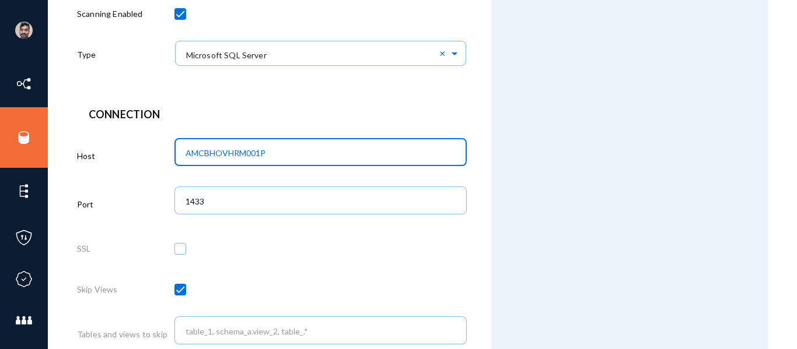
drag, startPoint x: 269, startPoint y: 153, endPoint x: 156, endPoint y: 145, distance: 114.0
click at [156, 145] on div "Host AMCBHOVHRM001P" at bounding box center [272, 158] width 390 height 48
drag, startPoint x: 267, startPoint y: 149, endPoint x: 122, endPoint y: 140, distance: 145.5
click at [122, 140] on div "Host AMCBHOVHRM001P" at bounding box center [272, 158] width 390 height 48
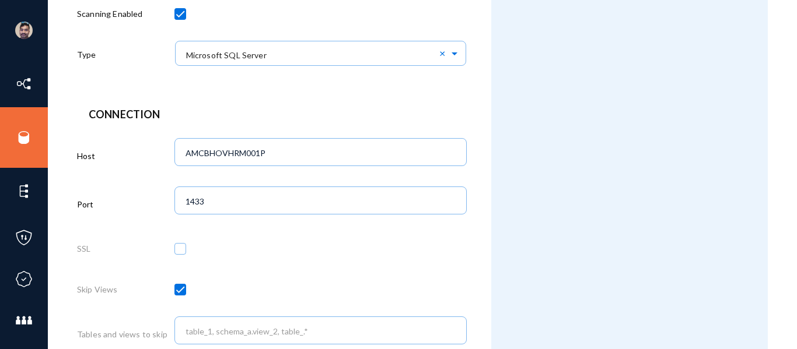
click at [257, 108] on header "Connection" at bounding box center [272, 115] width 366 height 16
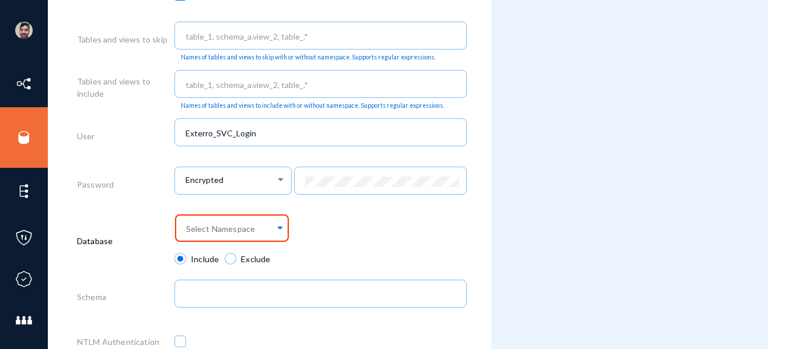
scroll to position [560, 0]
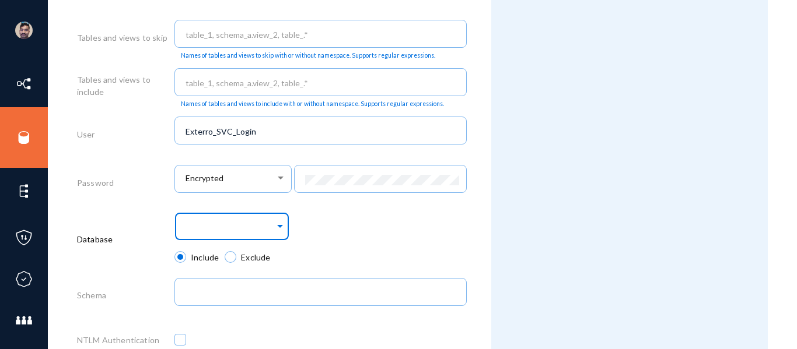
click at [278, 228] on span at bounding box center [280, 225] width 10 height 12
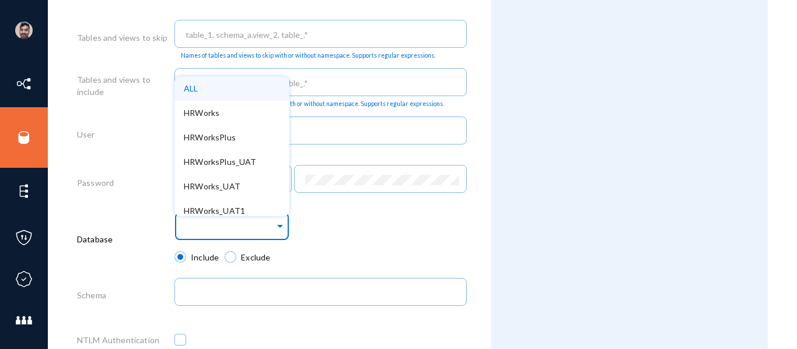
click at [350, 212] on div "Select Namespace ALL HRWorks HRWorksPlus HRWorksPlus_UAT HRWorks_UAT HRWorks_UA…" at bounding box center [320, 230] width 292 height 42
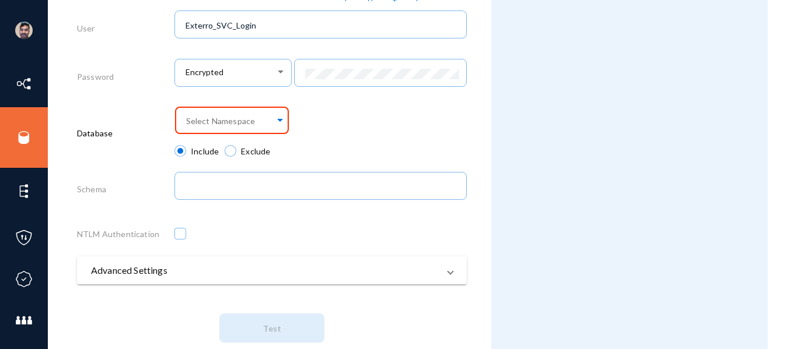
scroll to position [675, 0]
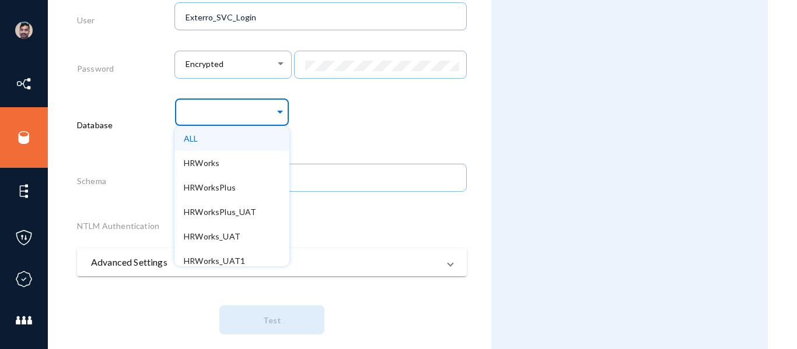
click at [275, 113] on span at bounding box center [280, 110] width 10 height 12
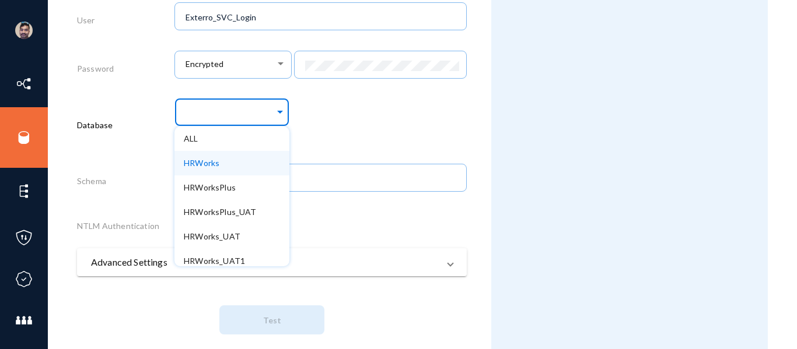
click at [199, 163] on span "HRWorks" at bounding box center [202, 163] width 36 height 10
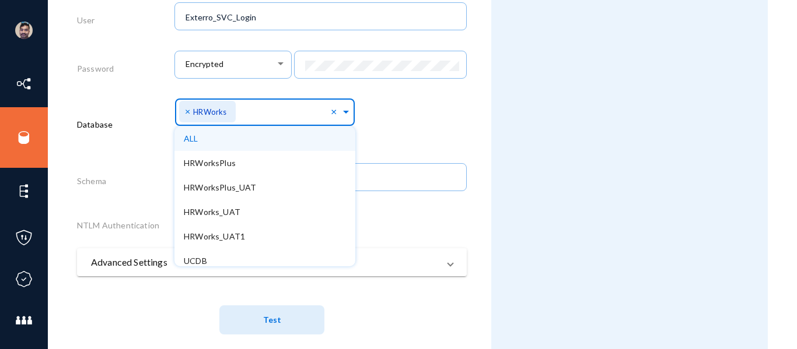
click at [402, 126] on div "Select Namespace × HRWorks × ALL HRWorksPlus HRWorksPlus_UAT HRWorks_UAT HRWork…" at bounding box center [320, 115] width 292 height 41
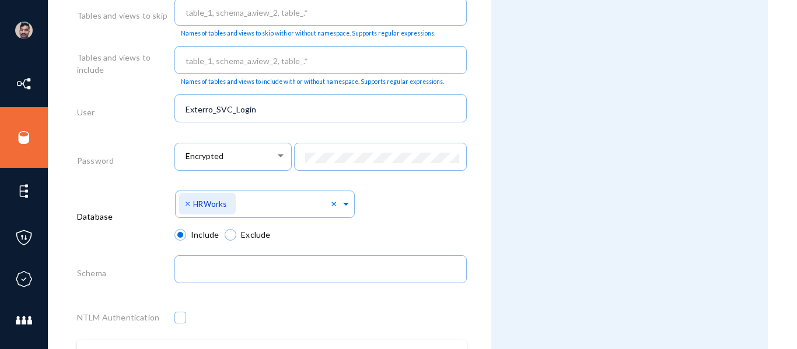
scroll to position [580, 0]
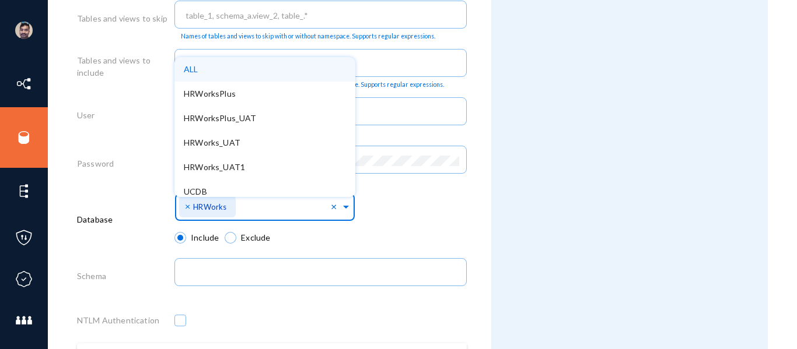
click at [254, 208] on input "text" at bounding box center [285, 209] width 91 height 11
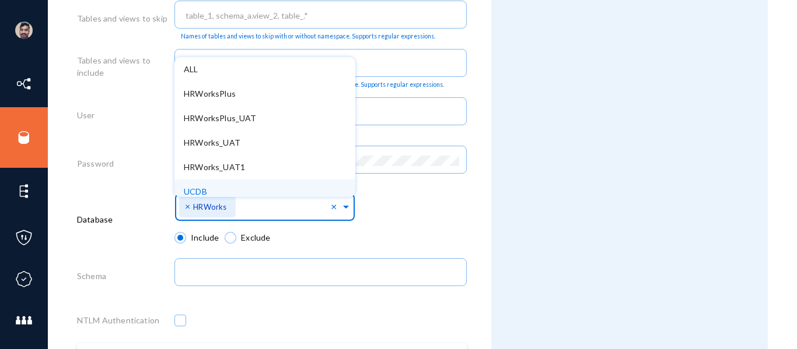
click at [125, 197] on div "Database" at bounding box center [125, 222] width 97 height 64
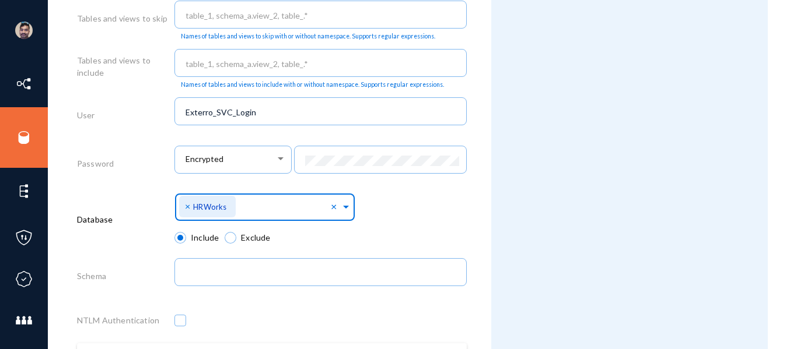
click at [254, 206] on input "text" at bounding box center [285, 209] width 91 height 11
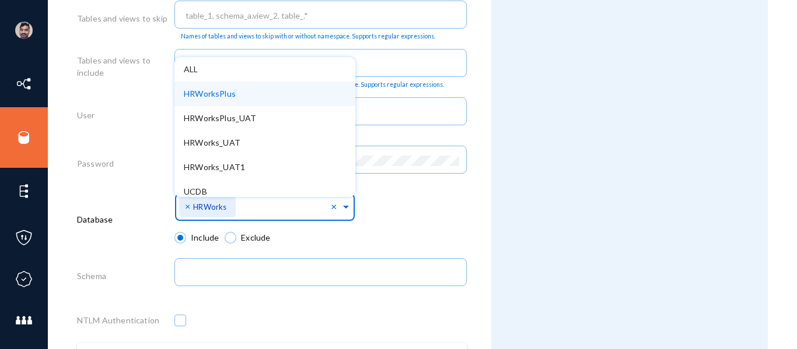
click at [224, 96] on span "HRWorksPlus" at bounding box center [210, 94] width 52 height 10
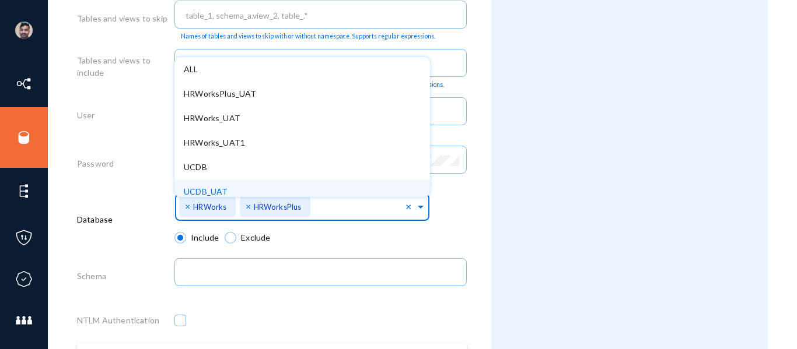
click at [186, 207] on span "×" at bounding box center [189, 206] width 8 height 11
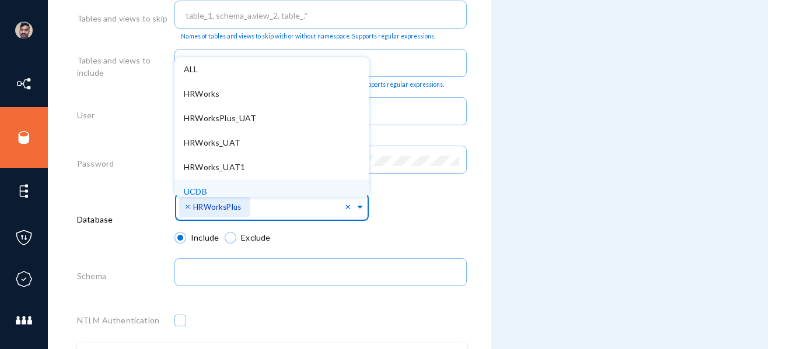
click at [423, 192] on div "Select Namespace × HRWorksPlus × ALL HRWorks HRWorksPlus_UAT HRWorks_UAT HRWork…" at bounding box center [320, 210] width 292 height 41
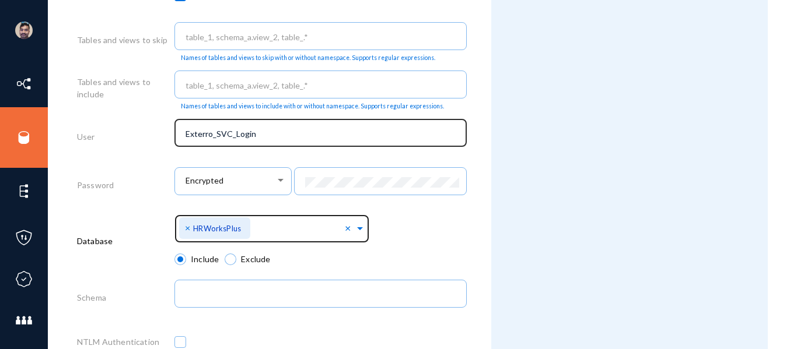
scroll to position [563, 0]
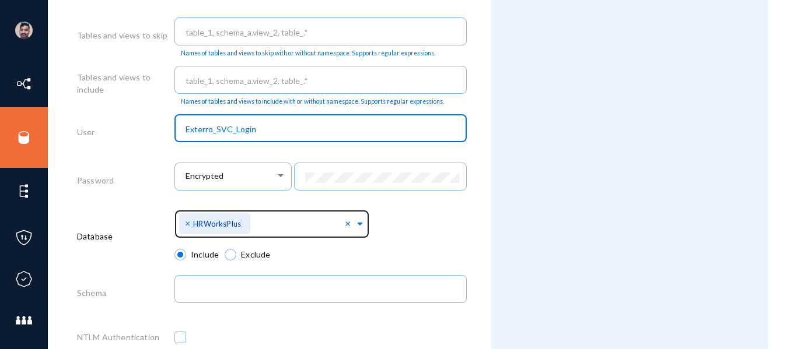
drag, startPoint x: 258, startPoint y: 129, endPoint x: 173, endPoint y: 127, distance: 85.7
click at [173, 127] on div "User Exterro_SVC_Login" at bounding box center [272, 134] width 390 height 48
click at [148, 226] on div "Database" at bounding box center [125, 239] width 97 height 64
drag, startPoint x: 261, startPoint y: 131, endPoint x: 168, endPoint y: 130, distance: 92.7
click at [168, 130] on div "User Exterro_SVC_Login" at bounding box center [272, 134] width 390 height 48
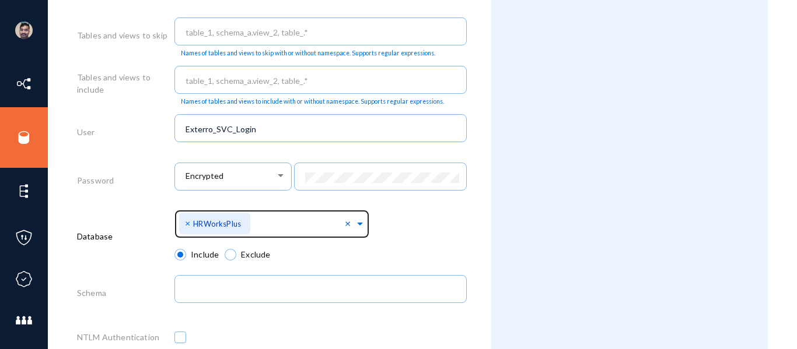
click at [150, 142] on div "User" at bounding box center [125, 134] width 97 height 48
click at [188, 226] on span "×" at bounding box center [189, 223] width 8 height 11
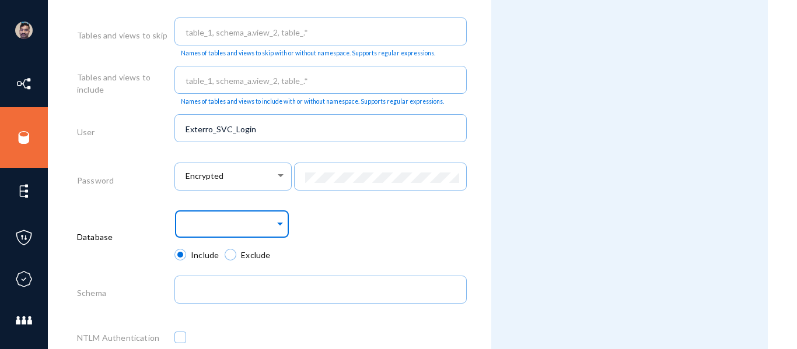
click at [278, 225] on span at bounding box center [280, 222] width 10 height 12
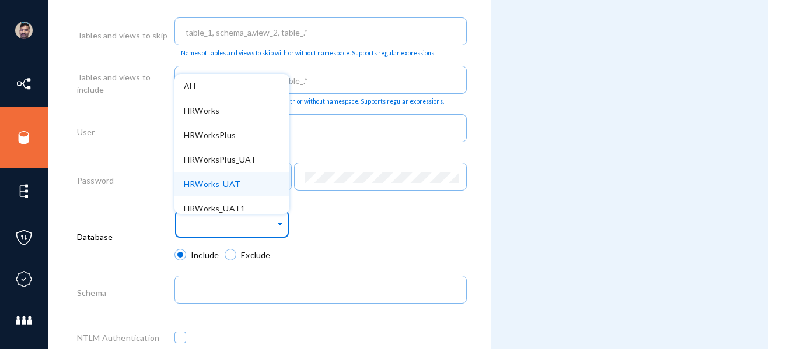
click at [224, 183] on span "HRWorks_UAT" at bounding box center [212, 184] width 57 height 10
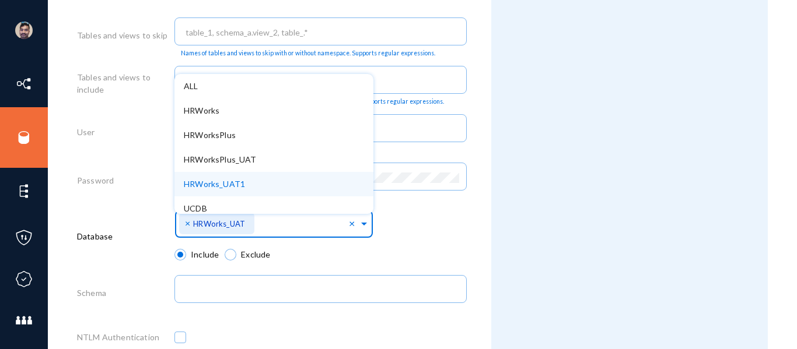
click at [127, 201] on div "Password" at bounding box center [125, 183] width 97 height 48
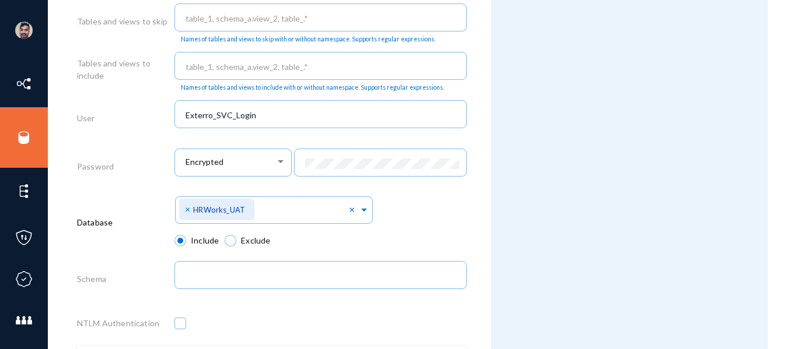
scroll to position [690, 0]
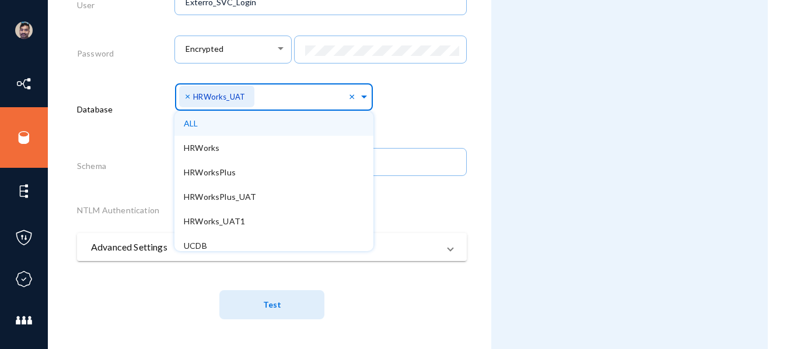
click at [276, 94] on input "text" at bounding box center [303, 99] width 91 height 11
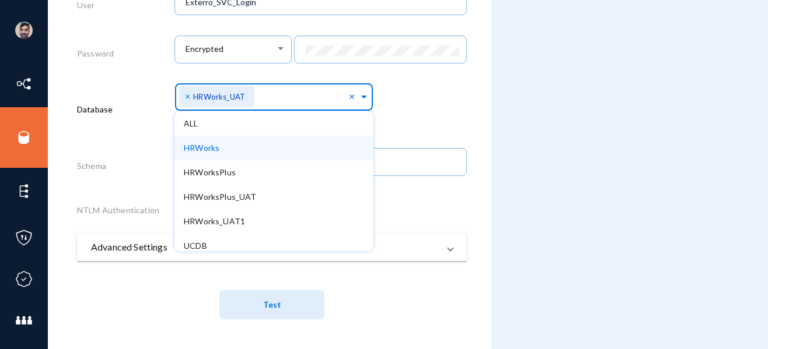
click at [430, 118] on div "Select Namespace × HRWorks_UAT × ALL HRWorks HRWorksPlus HRWorksPlus_UAT HRWork…" at bounding box center [320, 100] width 292 height 41
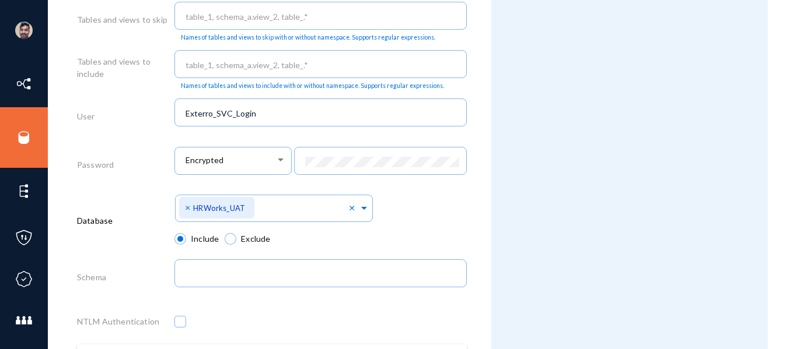
scroll to position [578, 0]
click at [378, 222] on div "Select Namespace × HRWorks_UAT ×" at bounding box center [320, 212] width 292 height 41
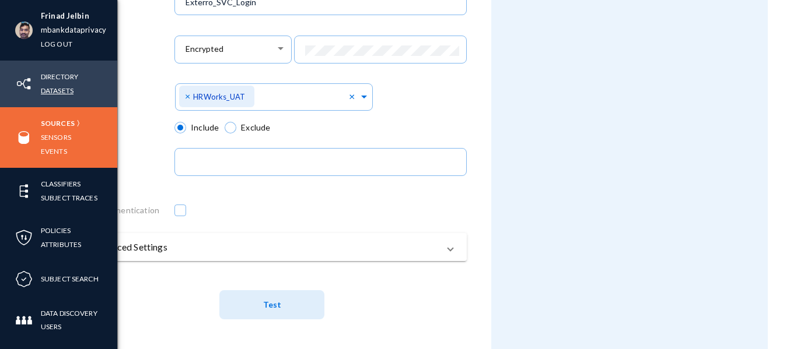
click at [64, 88] on link "Datasets" at bounding box center [57, 90] width 33 height 13
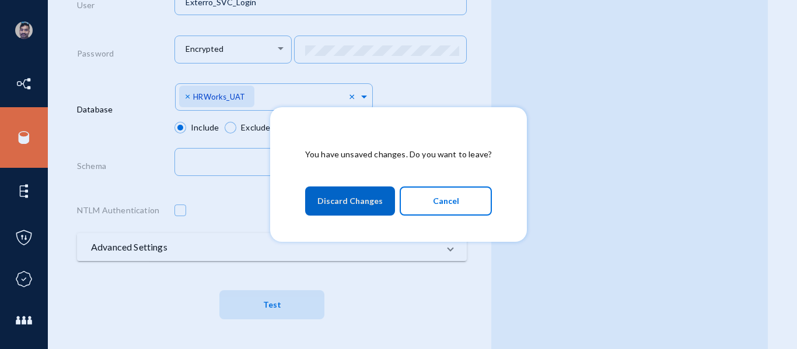
click at [353, 193] on span "Discard Changes" at bounding box center [349, 201] width 65 height 21
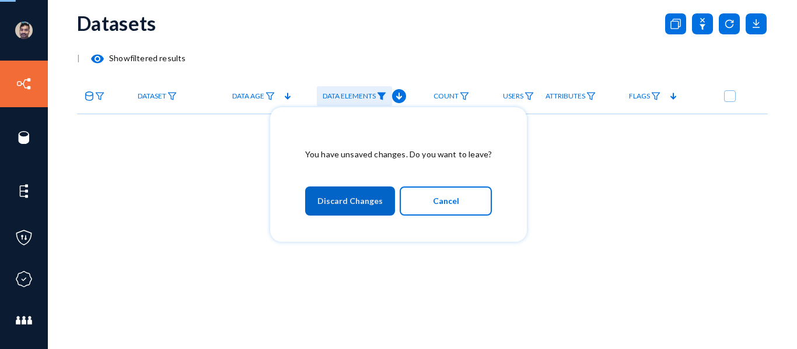
scroll to position [30, 0]
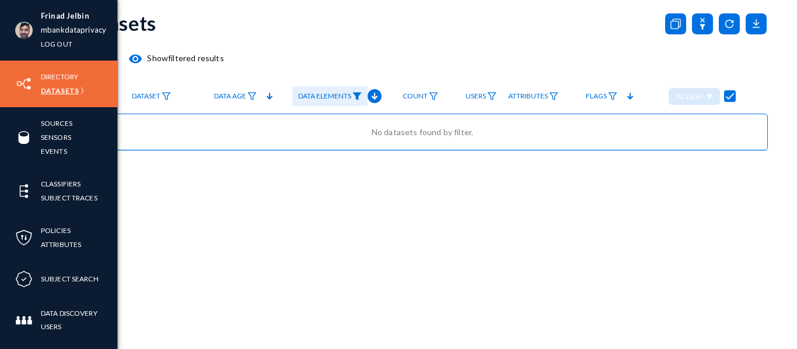
click at [64, 93] on link "Datasets" at bounding box center [60, 90] width 38 height 13
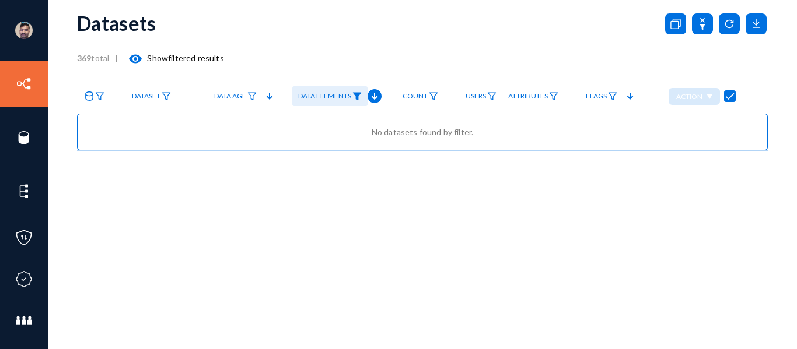
click at [356, 100] on img at bounding box center [356, 96] width 9 height 8
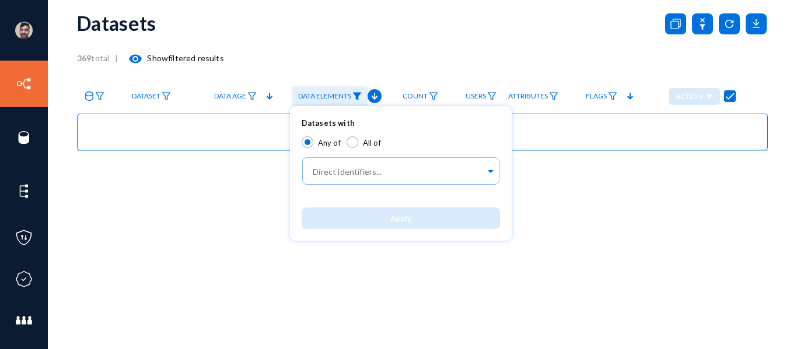
click at [384, 54] on div at bounding box center [398, 174] width 797 height 349
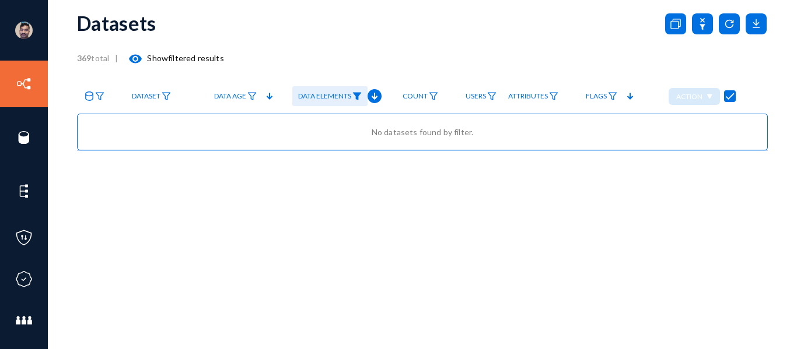
click at [136, 58] on mat-icon "visibility" at bounding box center [135, 59] width 14 height 14
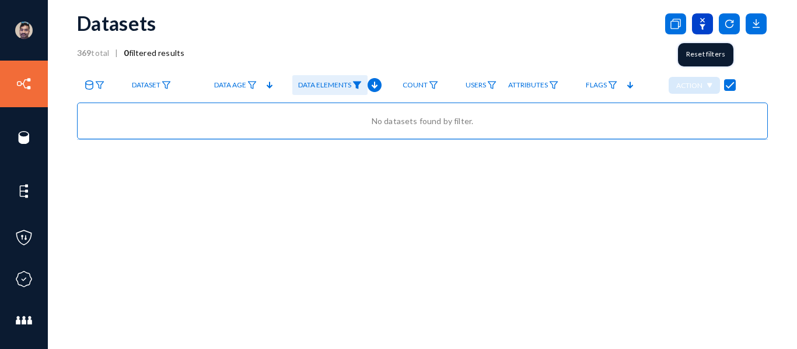
click at [699, 25] on icon at bounding box center [702, 24] width 6 height 12
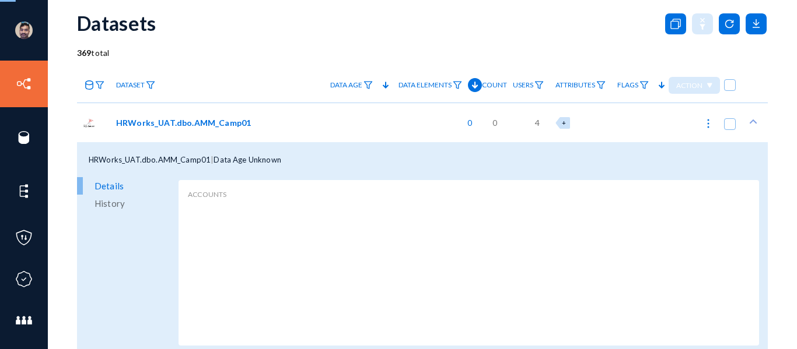
checkbox input "false"
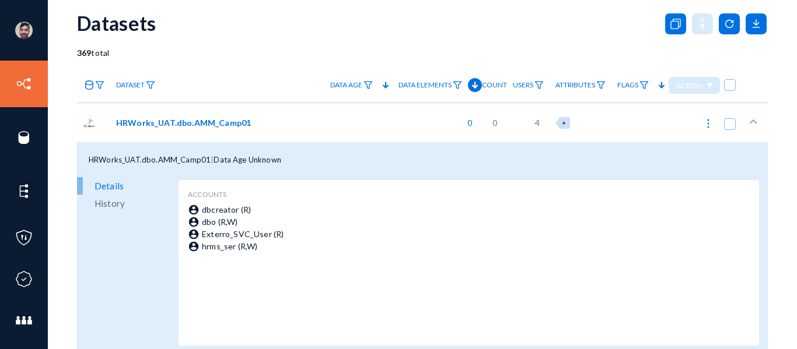
click at [223, 57] on div "369 total" at bounding box center [422, 53] width 690 height 12
click at [101, 85] on img at bounding box center [99, 85] width 9 height 8
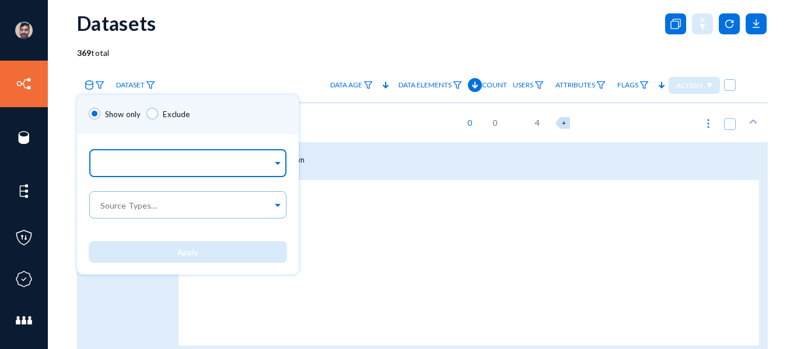
click at [125, 163] on input "text" at bounding box center [185, 165] width 174 height 11
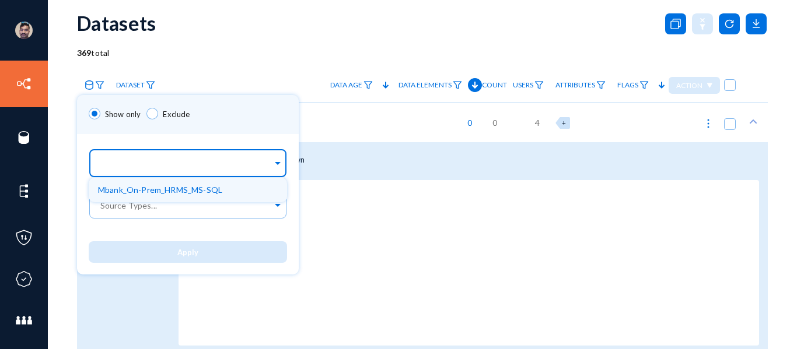
click at [147, 188] on span "Mbank_On-Prem_HRMS_MS-SQL" at bounding box center [160, 190] width 124 height 10
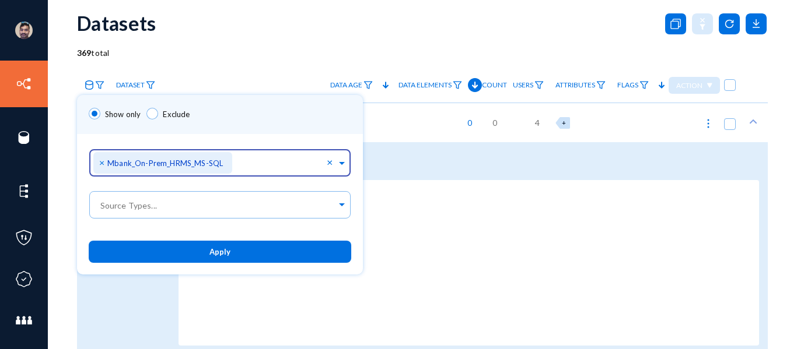
click at [191, 257] on button "Apply" at bounding box center [220, 252] width 262 height 22
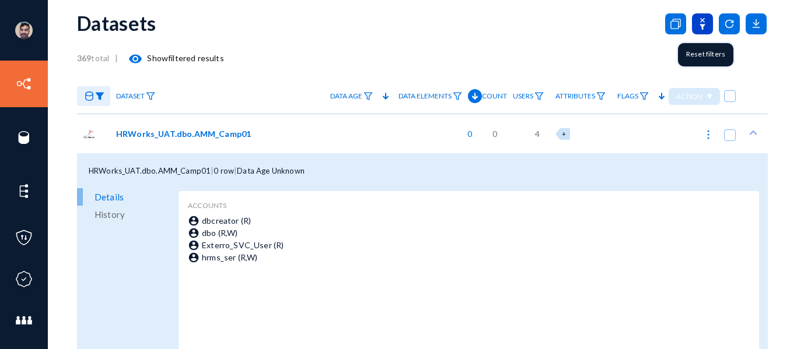
click at [701, 23] on icon at bounding box center [702, 23] width 21 height 21
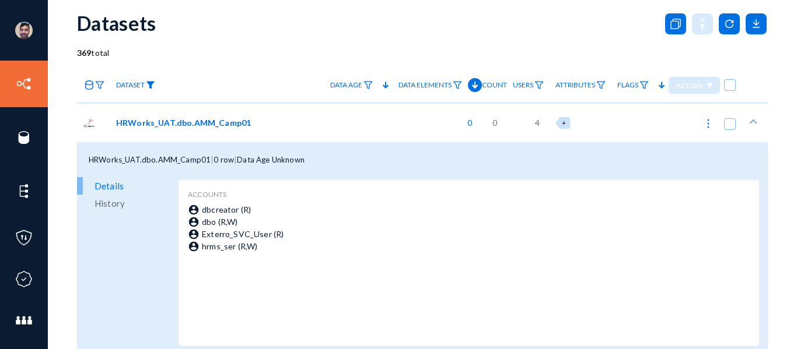
click at [153, 85] on img at bounding box center [150, 85] width 9 height 8
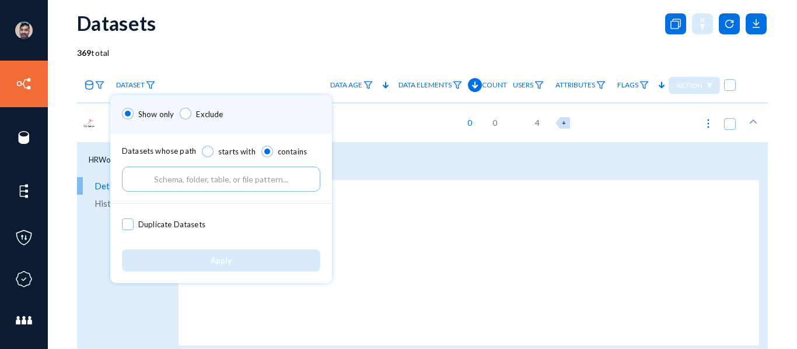
click at [260, 34] on div at bounding box center [398, 174] width 797 height 349
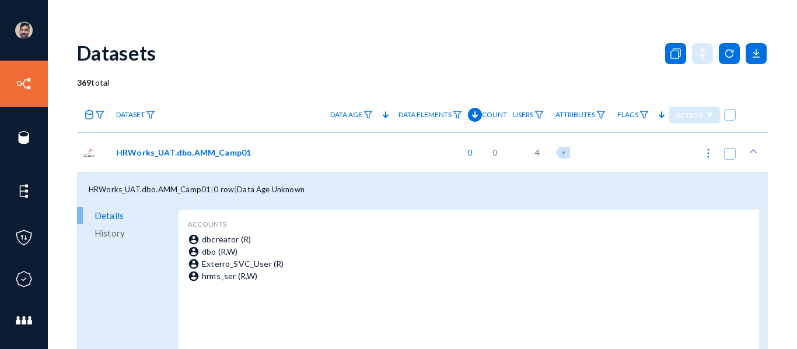
click at [155, 111] on img at bounding box center [150, 115] width 9 height 8
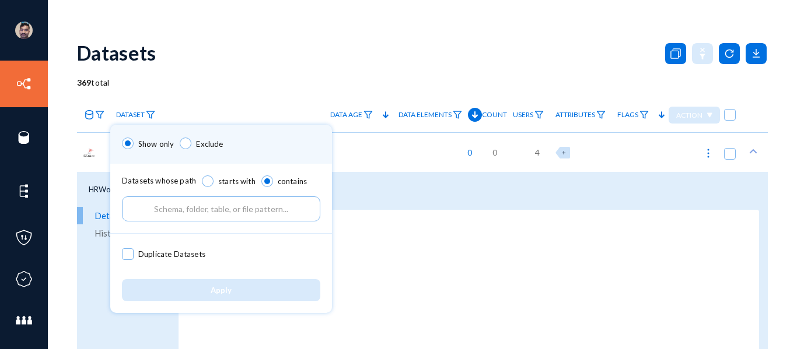
click at [191, 208] on input "text" at bounding box center [221, 209] width 198 height 25
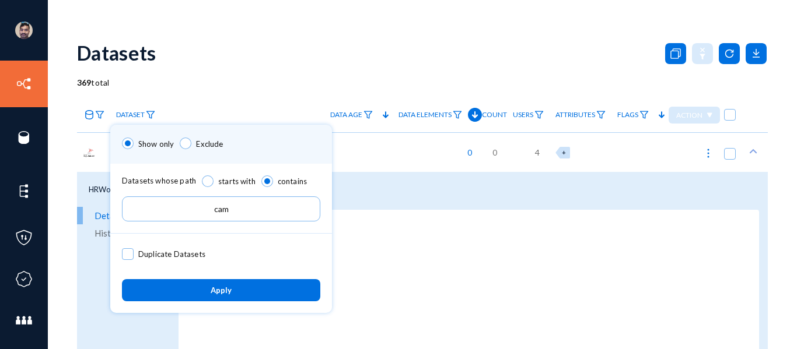
type input "camp"
click at [223, 291] on span "Apply" at bounding box center [221, 290] width 21 height 9
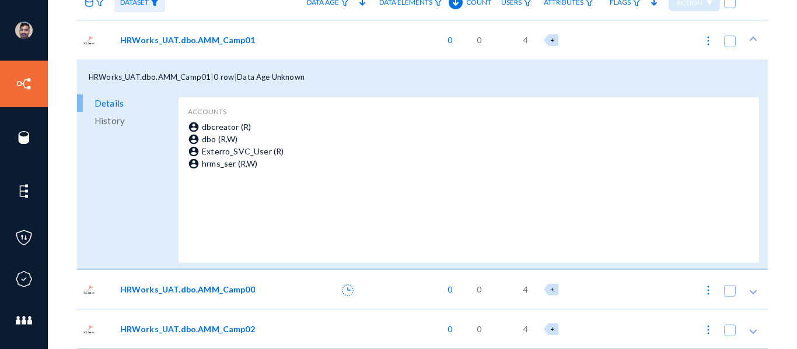
scroll to position [21, 0]
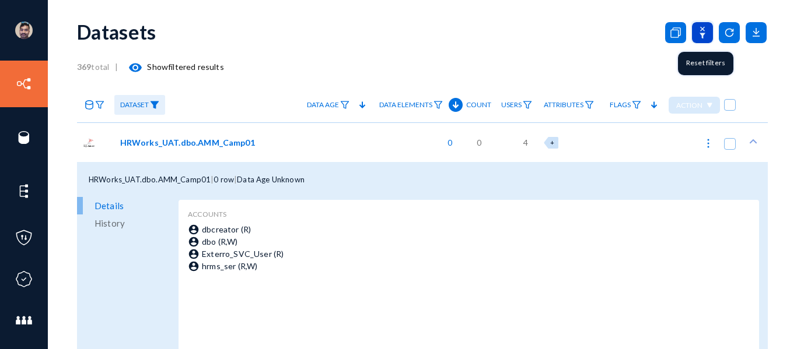
click at [699, 27] on icon at bounding box center [702, 33] width 6 height 12
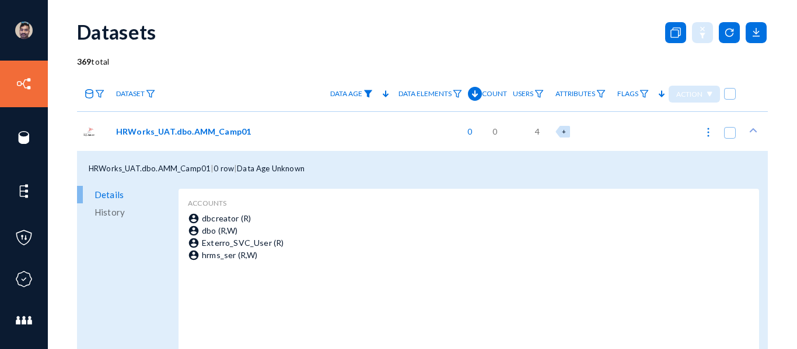
click at [363, 94] on img at bounding box center [367, 94] width 9 height 8
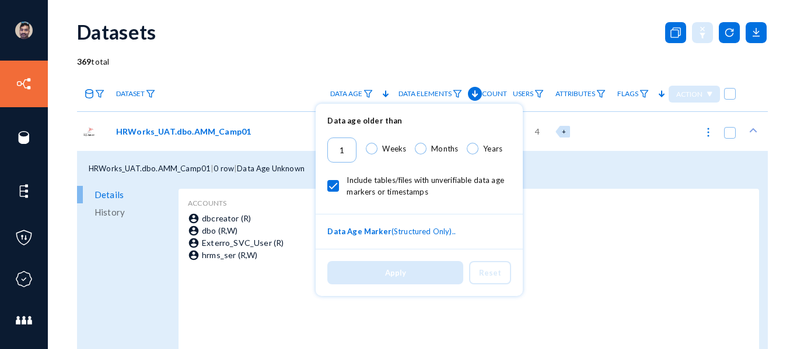
click at [436, 65] on div at bounding box center [398, 174] width 797 height 349
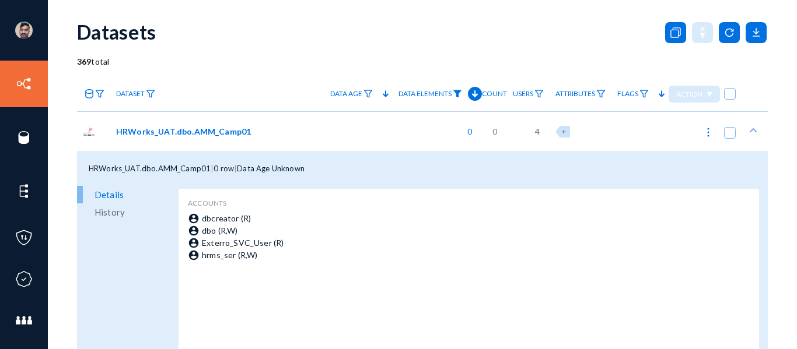
click at [453, 93] on img at bounding box center [457, 94] width 9 height 8
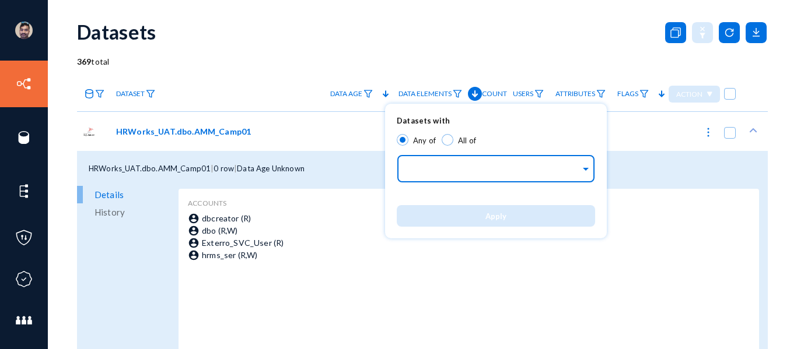
click at [454, 166] on input "text" at bounding box center [493, 170] width 174 height 11
click at [422, 34] on div at bounding box center [398, 174] width 797 height 349
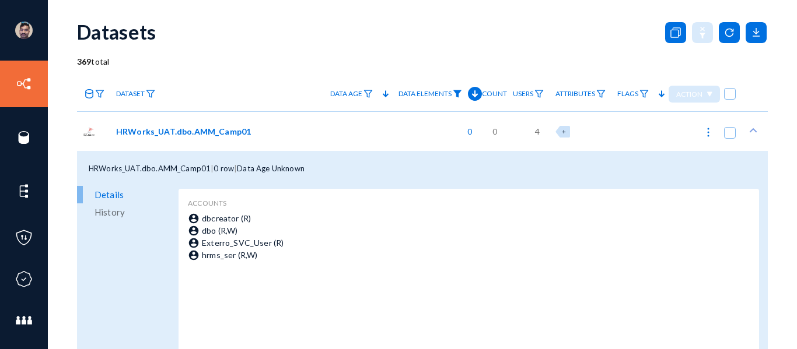
click at [453, 92] on img at bounding box center [457, 94] width 9 height 8
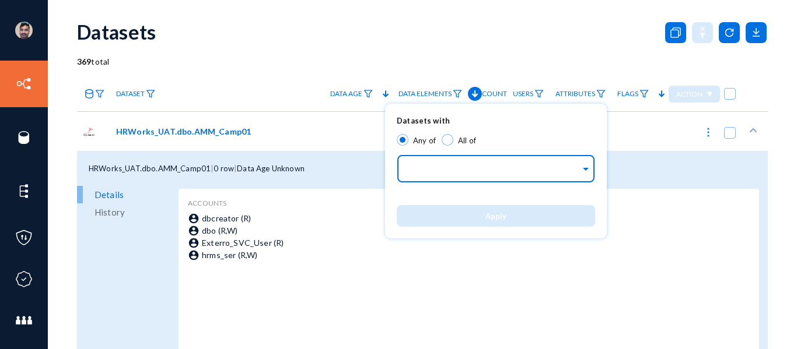
click at [464, 166] on input "text" at bounding box center [493, 170] width 174 height 11
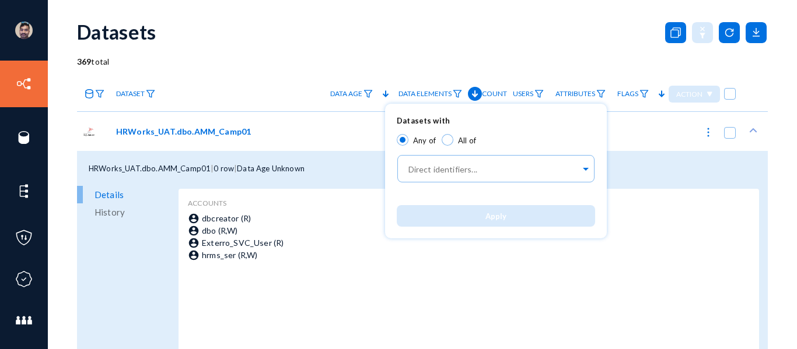
click at [322, 55] on div at bounding box center [398, 174] width 797 height 349
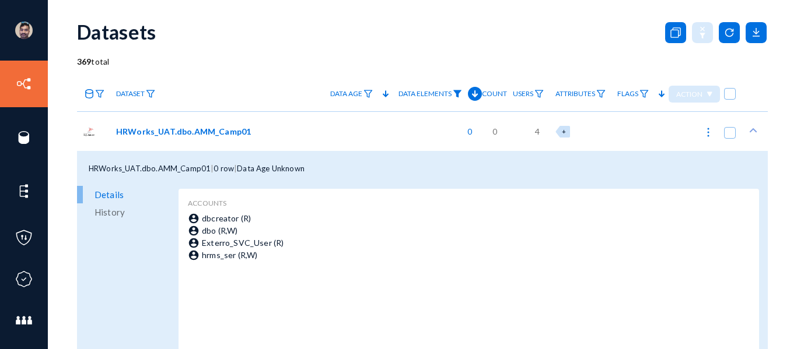
click at [454, 93] on img at bounding box center [457, 94] width 9 height 8
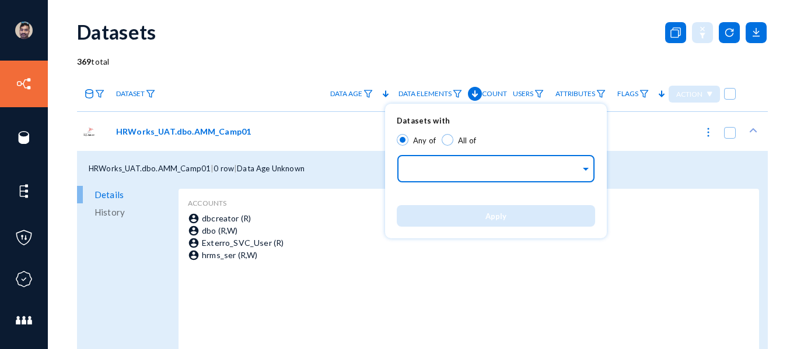
click at [466, 174] on input "text" at bounding box center [493, 170] width 174 height 11
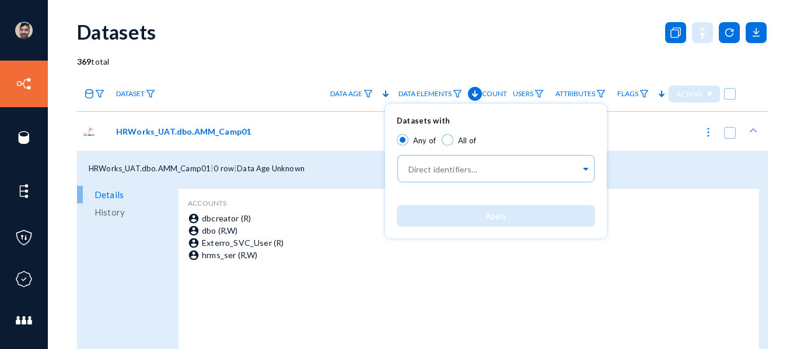
click at [390, 38] on div at bounding box center [398, 174] width 797 height 349
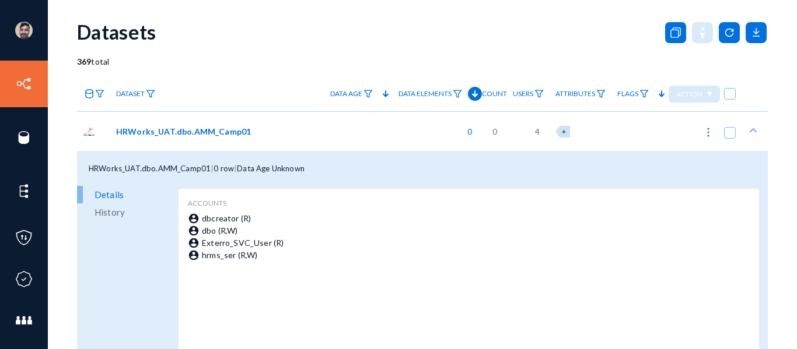
click at [220, 59] on div "369 total" at bounding box center [422, 61] width 690 height 12
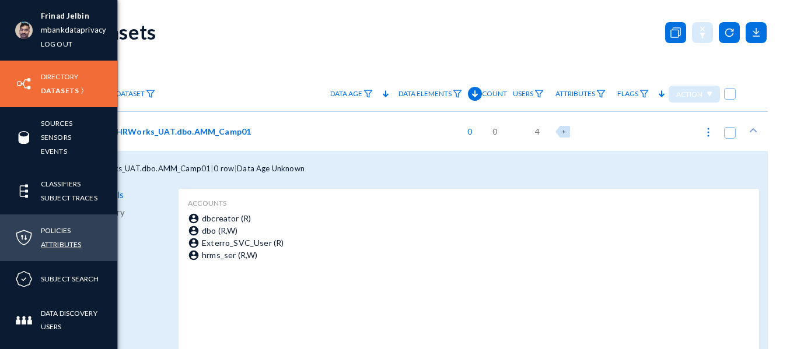
click at [50, 243] on link "Attributes" at bounding box center [61, 244] width 40 height 13
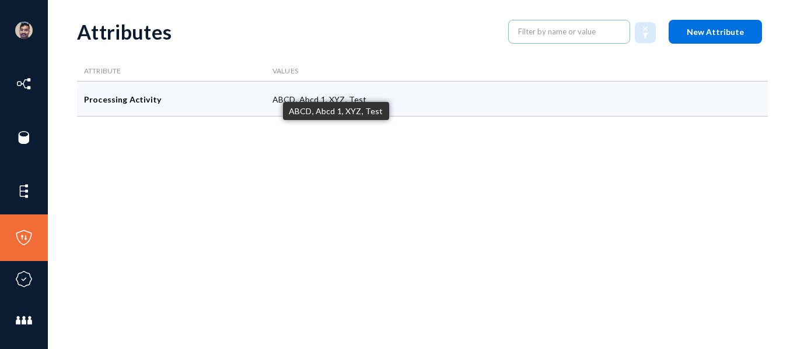
click at [303, 101] on div "ABCD, Abcd 1, XYZ, Test" at bounding box center [453, 99] width 377 height 35
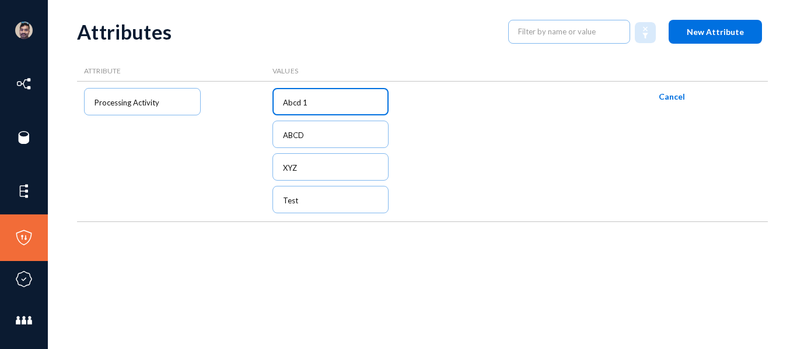
click at [327, 103] on input "Abcd 1" at bounding box center [333, 103] width 100 height 10
click at [669, 99] on span "Cancel" at bounding box center [671, 97] width 26 height 10
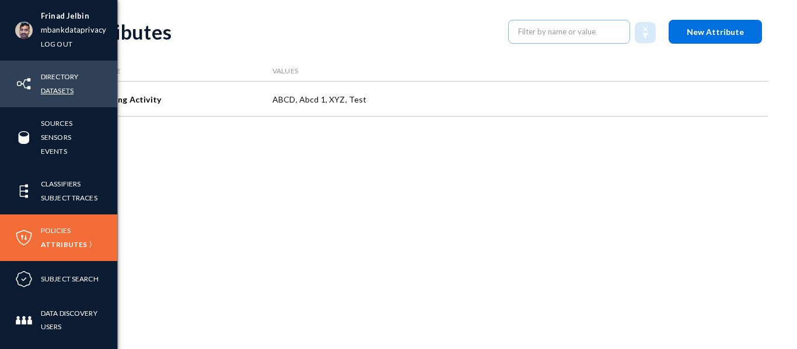
click at [64, 91] on link "Datasets" at bounding box center [57, 90] width 33 height 13
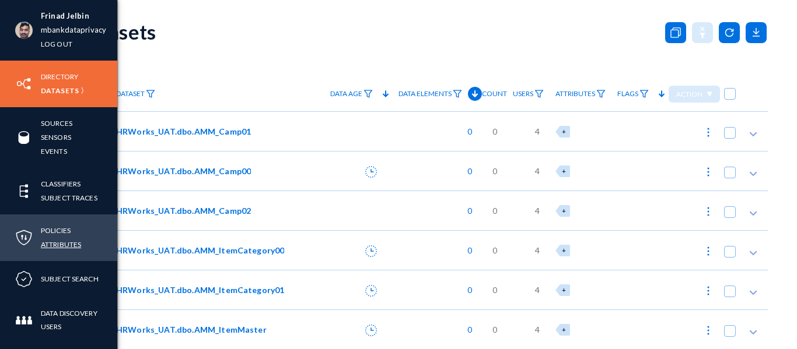
click at [55, 247] on link "Attributes" at bounding box center [61, 244] width 40 height 13
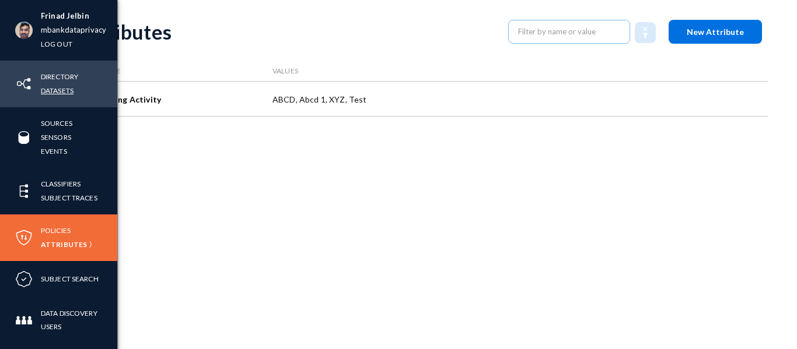
click at [62, 89] on link "Datasets" at bounding box center [57, 90] width 33 height 13
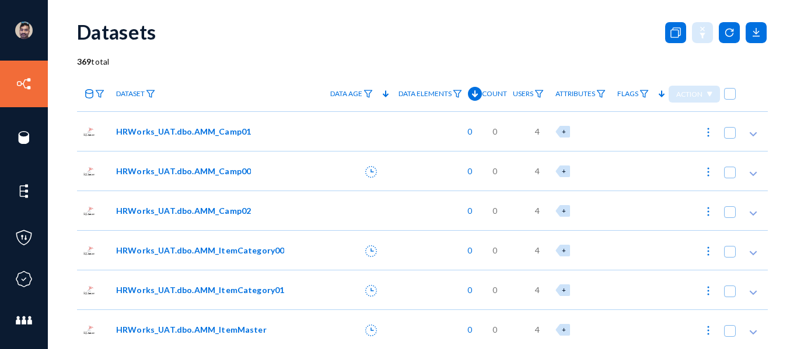
click at [725, 132] on span at bounding box center [730, 133] width 12 height 12
click at [729, 138] on input "checkbox" at bounding box center [729, 138] width 1 height 1
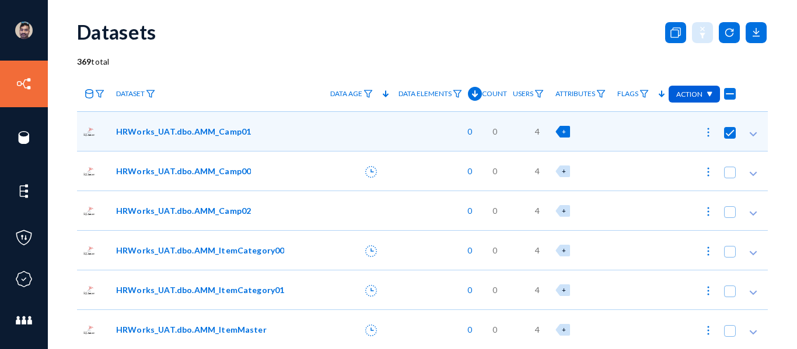
drag, startPoint x: 728, startPoint y: 135, endPoint x: 445, endPoint y: 156, distance: 284.2
click at [728, 135] on span at bounding box center [730, 133] width 12 height 12
click at [729, 138] on input "checkbox" at bounding box center [729, 138] width 1 height 1
checkbox input "false"
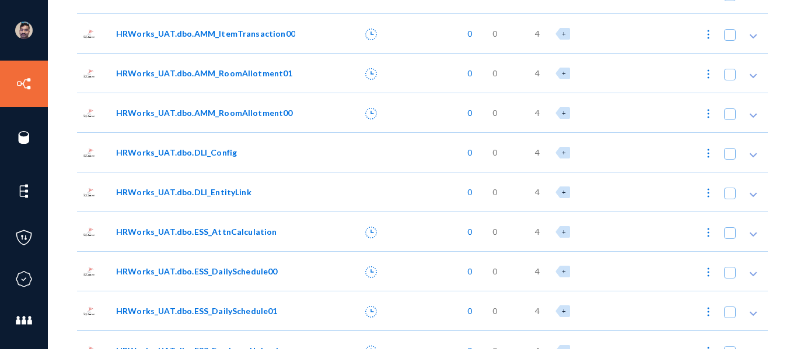
scroll to position [400, 0]
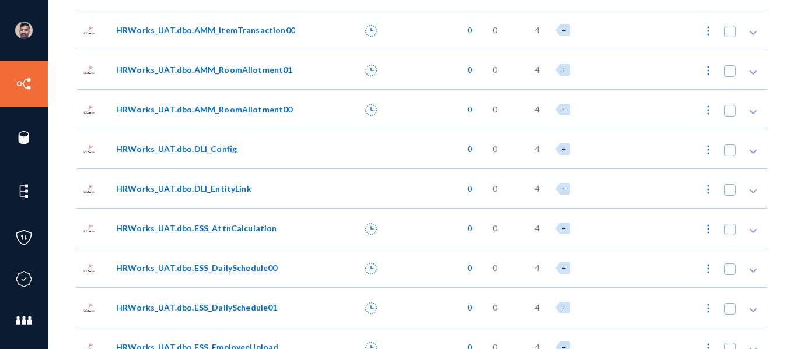
click at [724, 73] on span at bounding box center [730, 71] width 12 height 12
click at [729, 76] on input "checkbox" at bounding box center [729, 76] width 1 height 1
checkbox input "true"
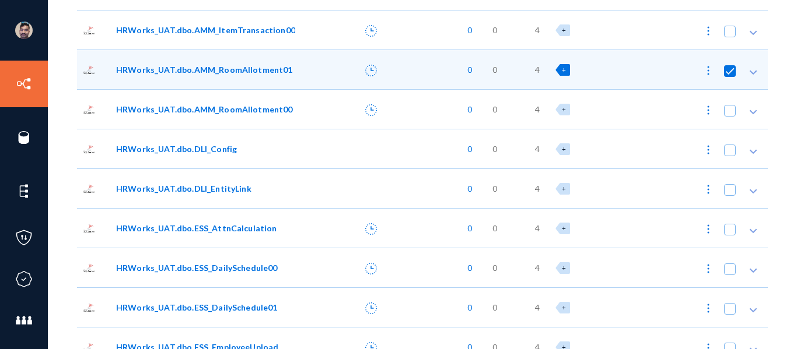
click at [726, 111] on span at bounding box center [730, 111] width 12 height 12
click at [729, 116] on input "checkbox" at bounding box center [729, 116] width 1 height 1
checkbox input "true"
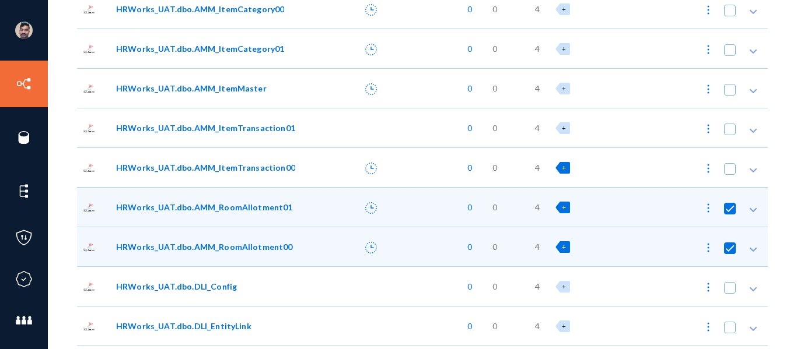
scroll to position [250, 0]
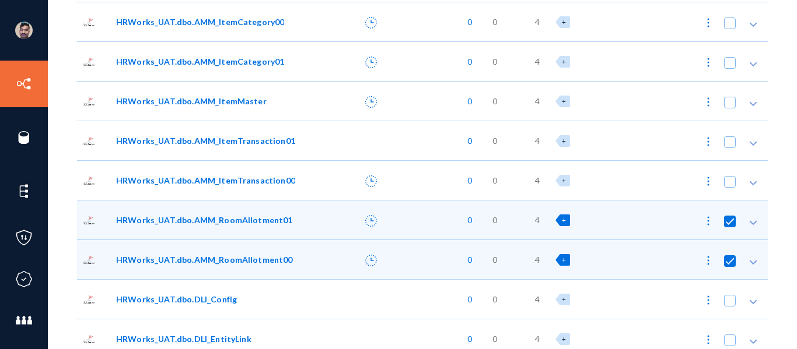
click at [728, 224] on span at bounding box center [730, 222] width 12 height 12
click at [729, 227] on input "checkbox" at bounding box center [729, 227] width 1 height 1
checkbox input "false"
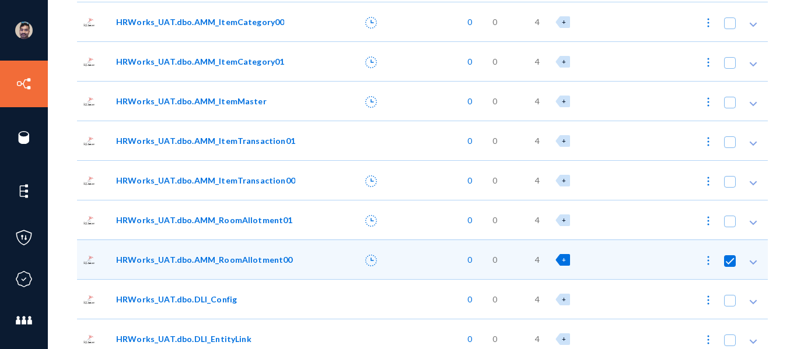
click at [724, 262] on span at bounding box center [730, 261] width 12 height 12
click at [729, 266] on input "checkbox" at bounding box center [729, 266] width 1 height 1
checkbox input "false"
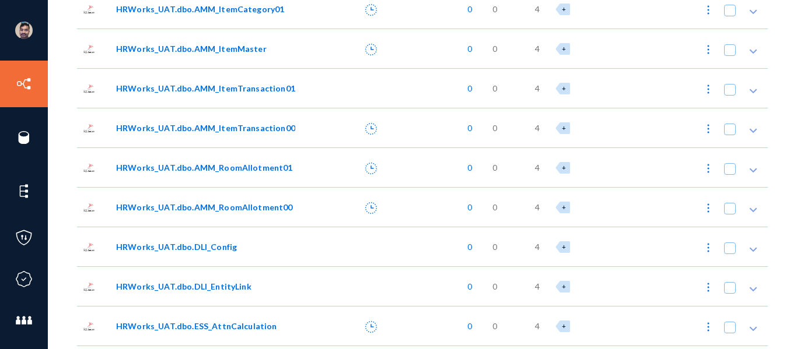
scroll to position [305, 0]
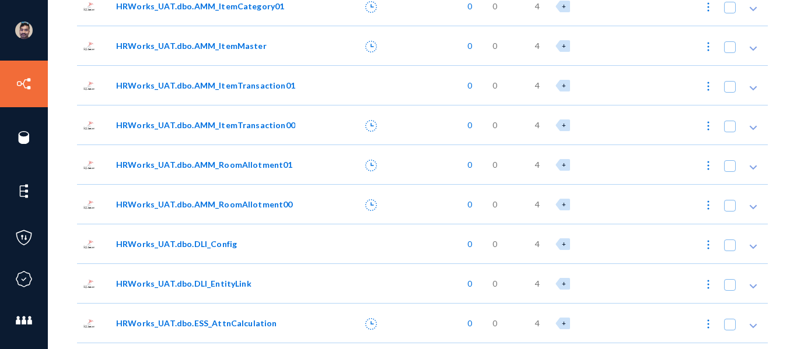
click at [728, 166] on span at bounding box center [730, 166] width 12 height 12
click at [729, 171] on input "checkbox" at bounding box center [729, 171] width 1 height 1
checkbox input "true"
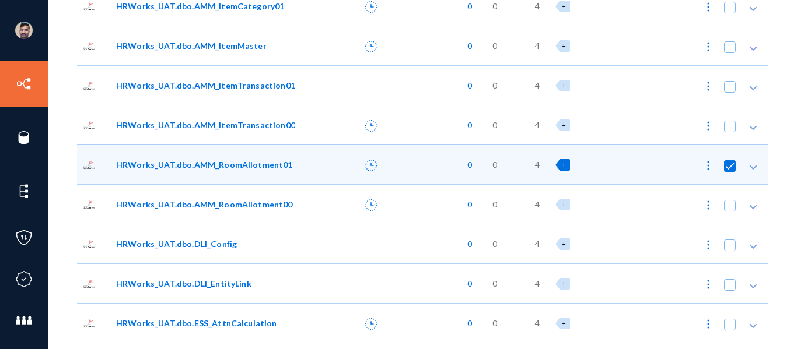
click at [705, 166] on img at bounding box center [708, 166] width 12 height 12
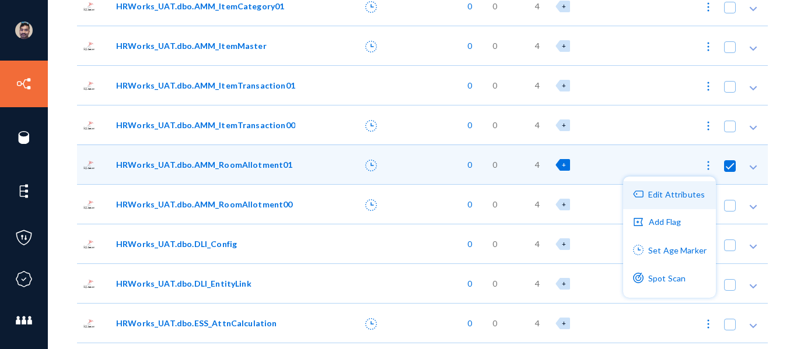
click at [671, 200] on button "Edit Attributes" at bounding box center [669, 195] width 93 height 28
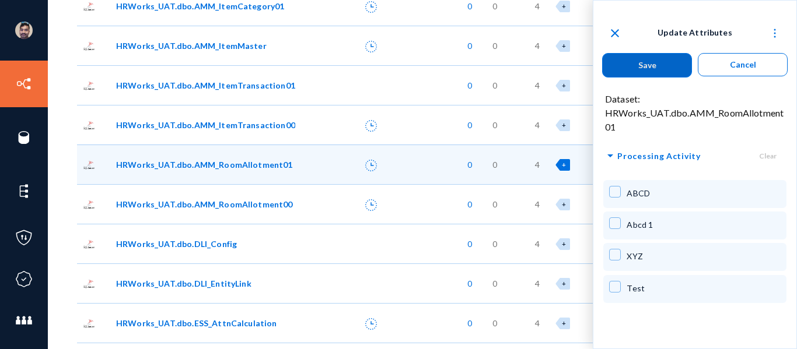
click at [737, 65] on span "Cancel" at bounding box center [743, 64] width 26 height 10
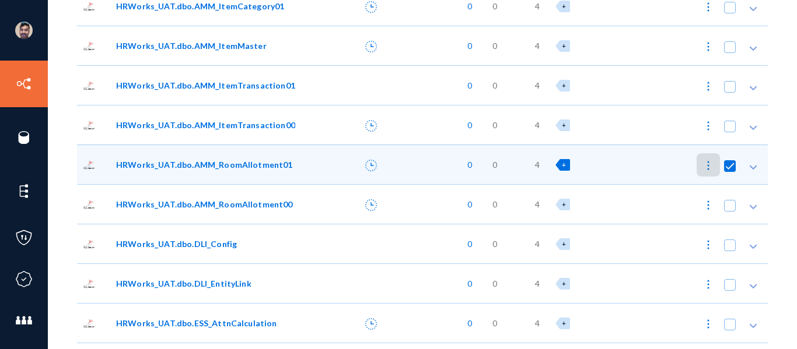
click at [561, 166] on div "+" at bounding box center [562, 165] width 15 height 12
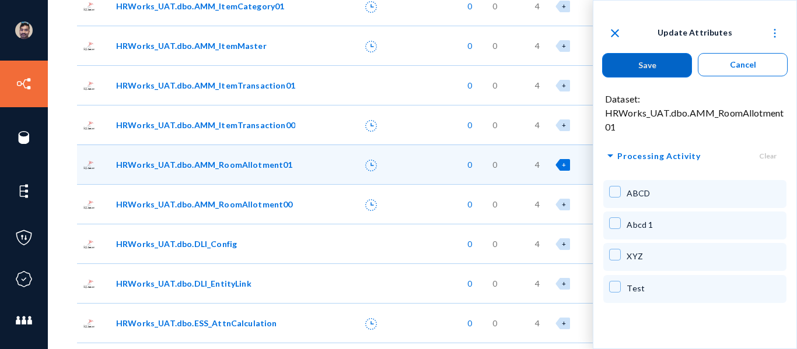
click at [750, 65] on span "Cancel" at bounding box center [743, 64] width 26 height 10
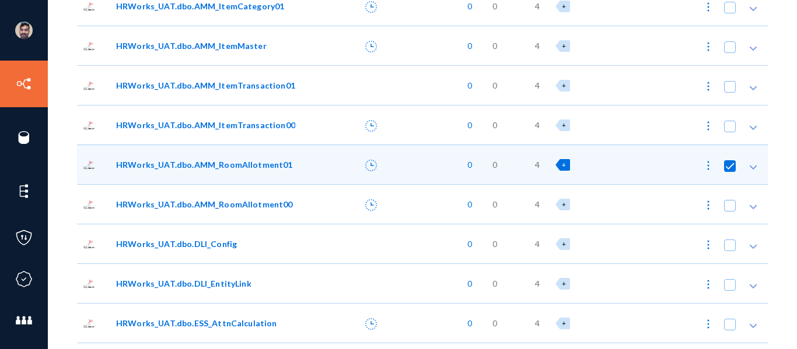
scroll to position [0, 0]
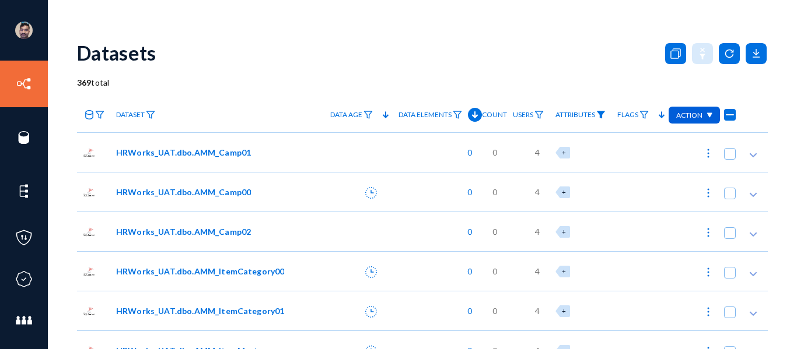
click at [596, 114] on img at bounding box center [600, 115] width 9 height 8
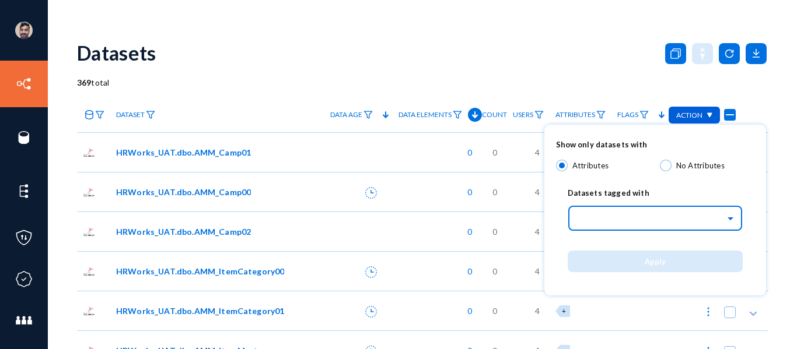
click at [595, 219] on div "Select..." at bounding box center [651, 217] width 148 height 13
click at [575, 55] on div at bounding box center [398, 174] width 797 height 349
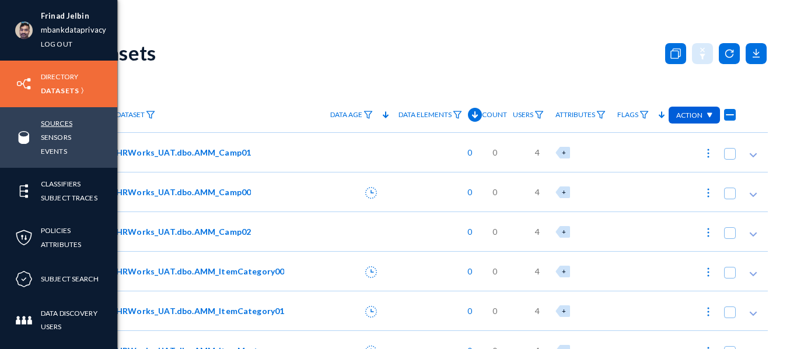
click at [50, 122] on link "Sources" at bounding box center [56, 123] width 31 height 13
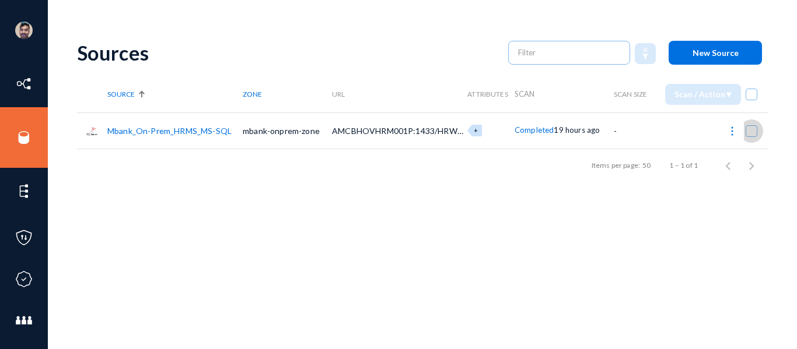
click at [745, 132] on span at bounding box center [751, 131] width 12 height 12
click at [751, 136] on input "checkbox" at bounding box center [751, 136] width 1 height 1
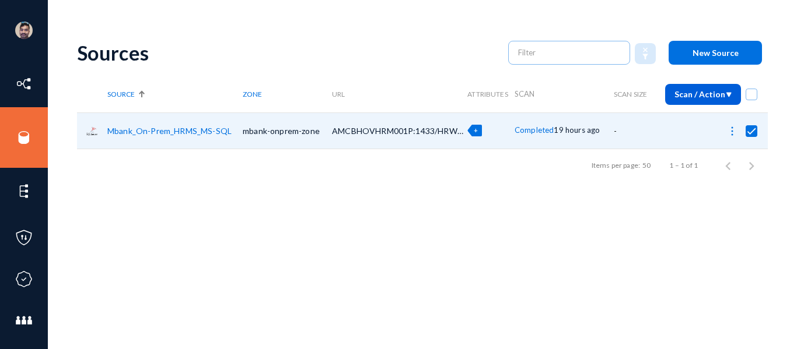
click at [728, 132] on img at bounding box center [732, 131] width 12 height 12
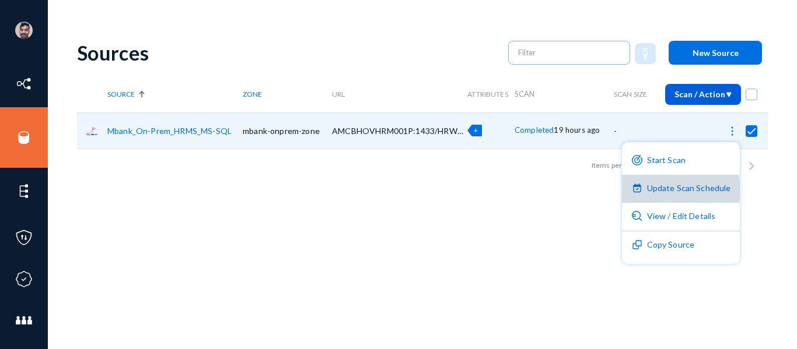
click at [681, 190] on button "Update Scan Schedule" at bounding box center [681, 189] width 118 height 28
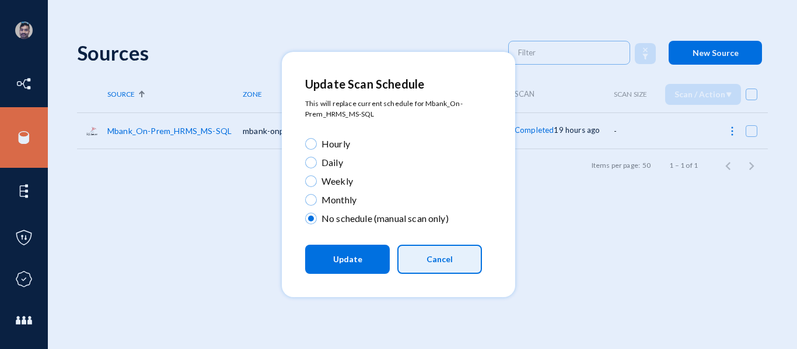
click at [443, 267] on button "Cancel" at bounding box center [439, 259] width 85 height 29
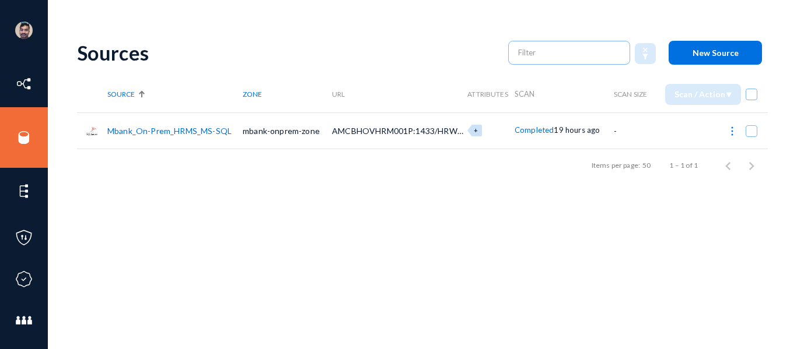
click at [527, 130] on span "Completed" at bounding box center [533, 129] width 39 height 9
click at [433, 51] on div at bounding box center [398, 174] width 797 height 349
click at [727, 131] on img at bounding box center [732, 131] width 12 height 12
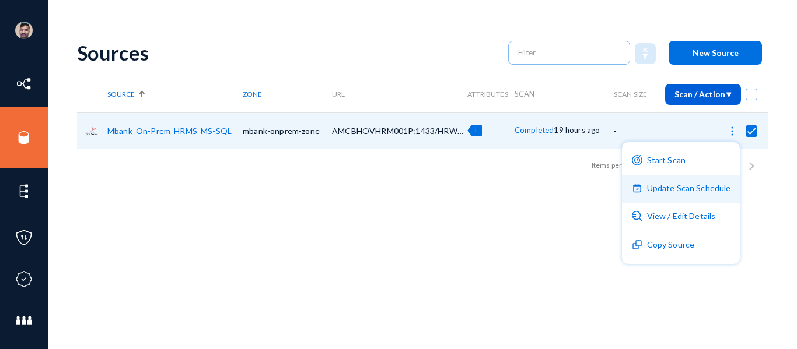
click at [660, 195] on button "Update Scan Schedule" at bounding box center [681, 189] width 118 height 28
checkbox input "false"
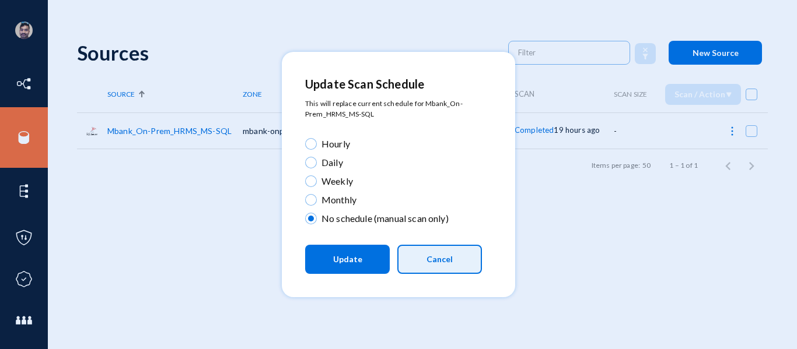
click at [433, 264] on button "Cancel" at bounding box center [439, 259] width 85 height 29
